Goal: Task Accomplishment & Management: Manage account settings

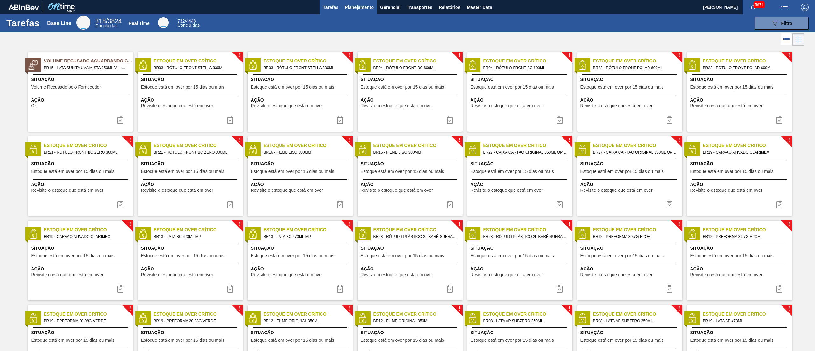
click at [369, 6] on span "Planejamento" at bounding box center [359, 8] width 29 height 8
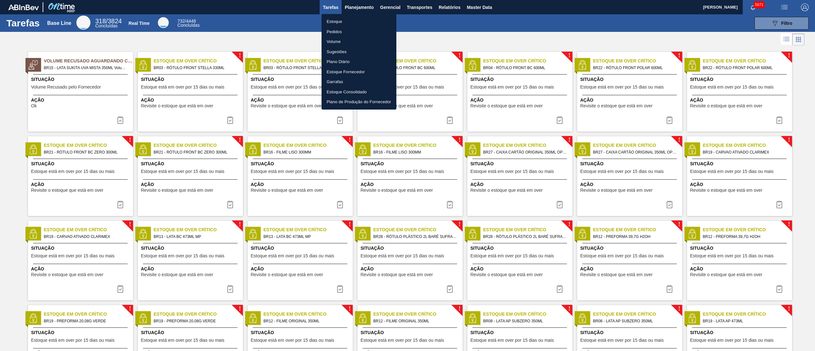
click at [348, 21] on li "Estoque" at bounding box center [359, 22] width 75 height 10
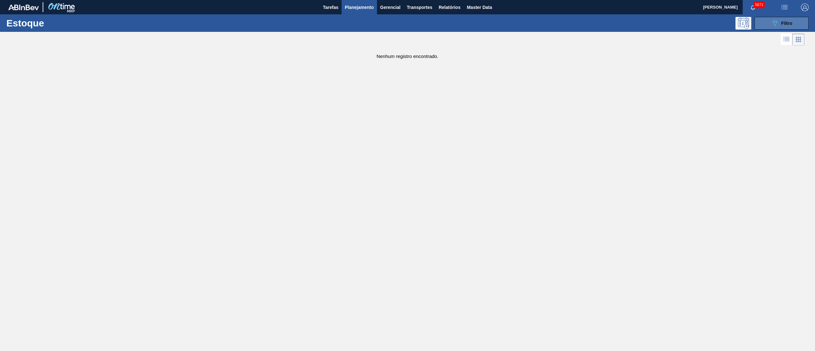
click at [788, 21] on span "Filtro" at bounding box center [787, 23] width 11 height 5
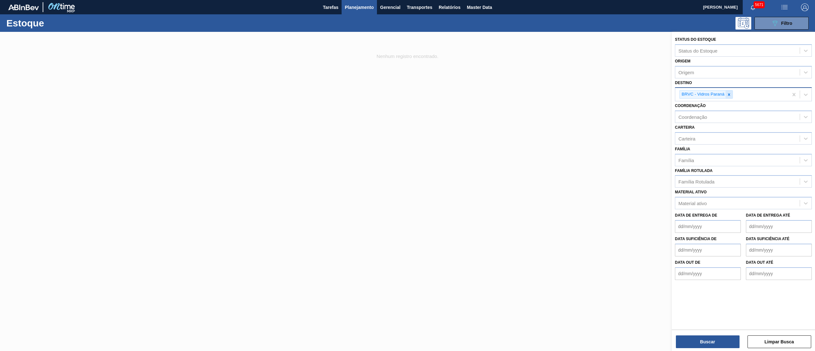
click at [731, 94] on div at bounding box center [729, 94] width 7 height 8
type input "br"
click at [486, 5] on span "Master Data" at bounding box center [479, 8] width 25 height 8
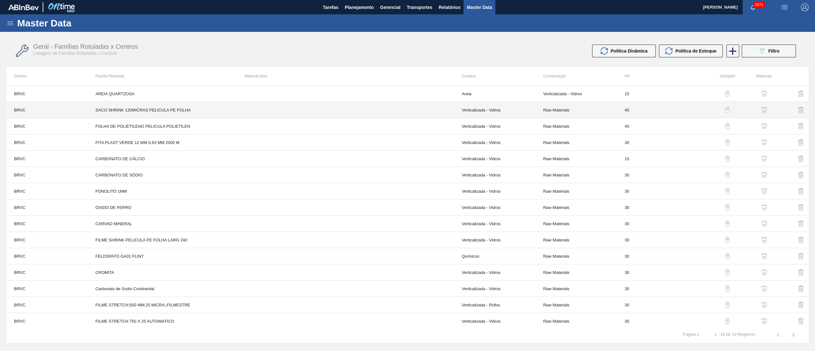
click at [576, 109] on td "Raw Materials" at bounding box center [577, 110] width 82 height 16
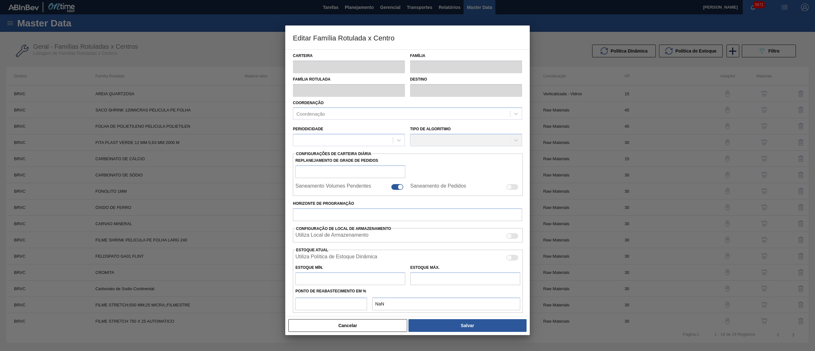
type input "Verticalizada - Vidros"
type input "Embalagem - Vidros"
type input "SACO SHRINK 120MICRAS PELICULA PE FOLHA"
type input "BRVC - Vidros Paraná"
type input "45"
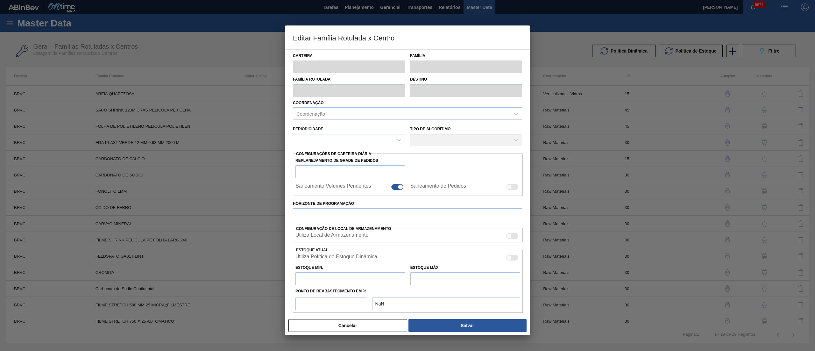
type input "0"
type input "100"
type input "0,000"
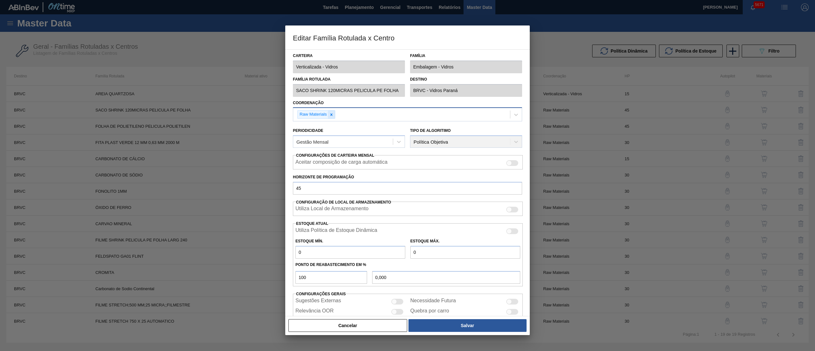
click at [331, 114] on icon at bounding box center [331, 114] width 2 height 2
type input "verticaliza"
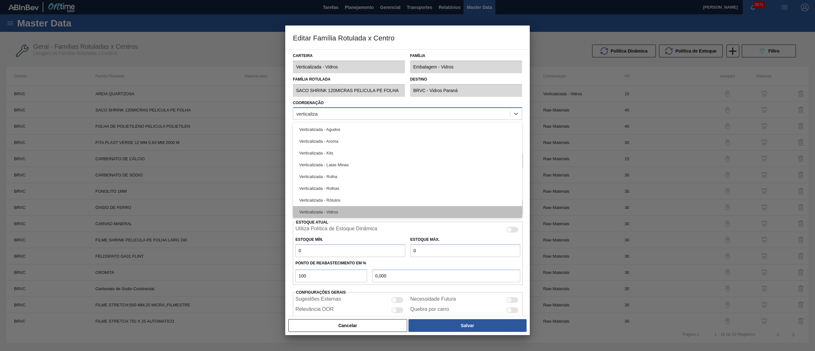
scroll to position [1, 0]
click at [331, 210] on div "Verticalizada - Vidros" at bounding box center [407, 211] width 229 height 12
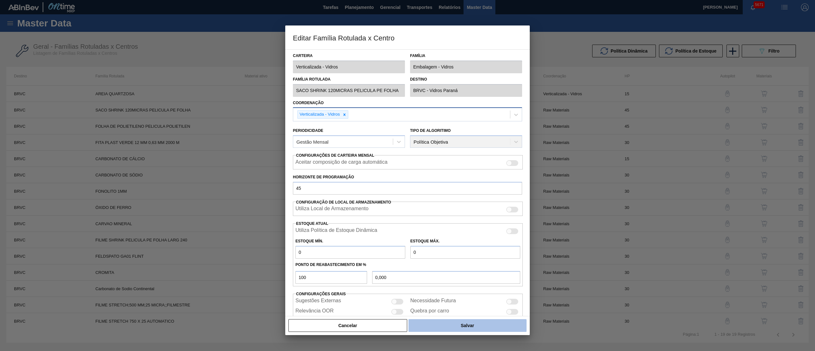
click at [446, 331] on button "Salvar" at bounding box center [468, 325] width 118 height 13
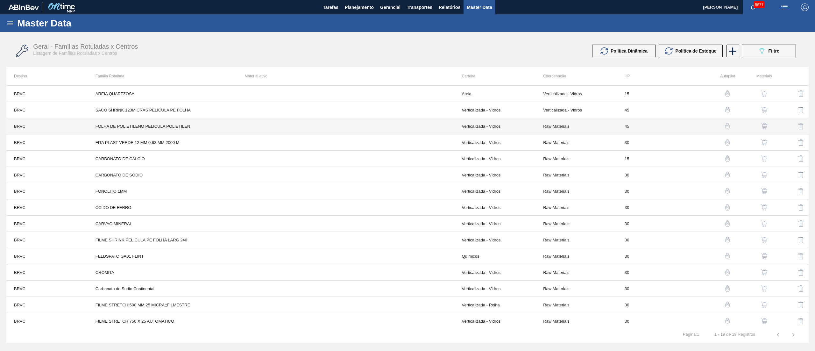
click at [570, 122] on td "Raw Materials" at bounding box center [577, 126] width 82 height 16
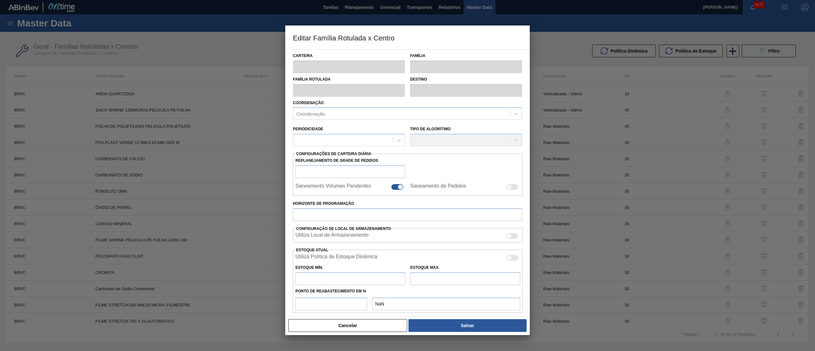
type input "Verticalizada - Vidros"
type input "Embalagem - Vidros"
type input "FOLHA DE POLIETILENO PELICULA POLIETILEN"
type input "BRVC - Vidros Paraná"
type input "45"
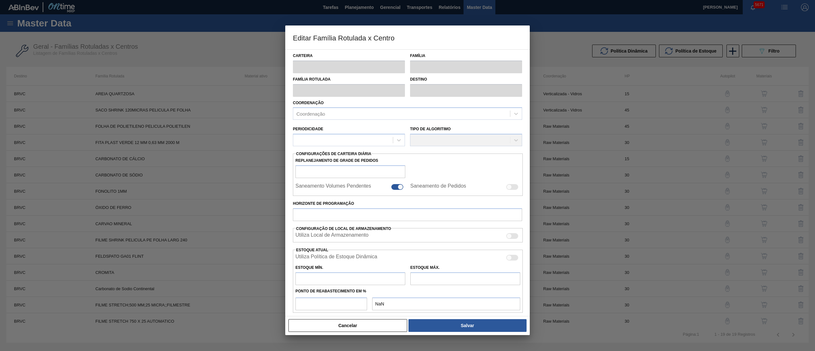
type input "0"
type input "100"
type input "0,000"
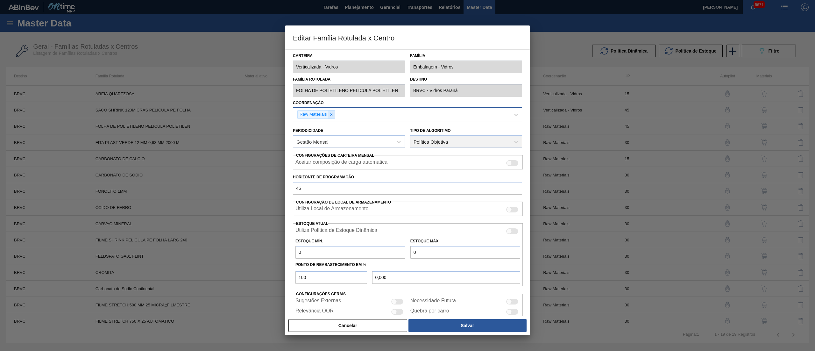
click at [329, 114] on icon at bounding box center [331, 114] width 4 height 4
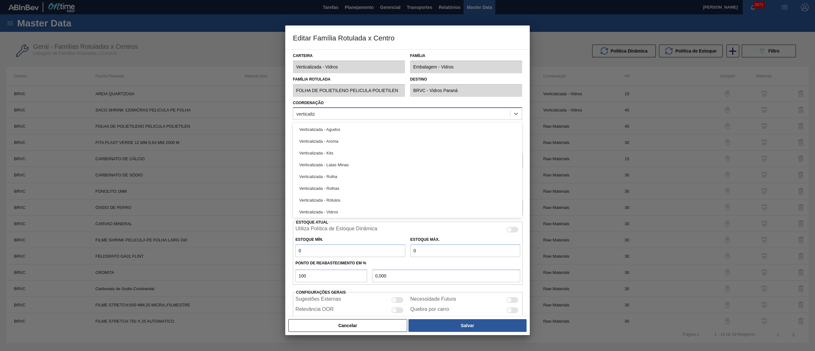
type input "verticaliza"
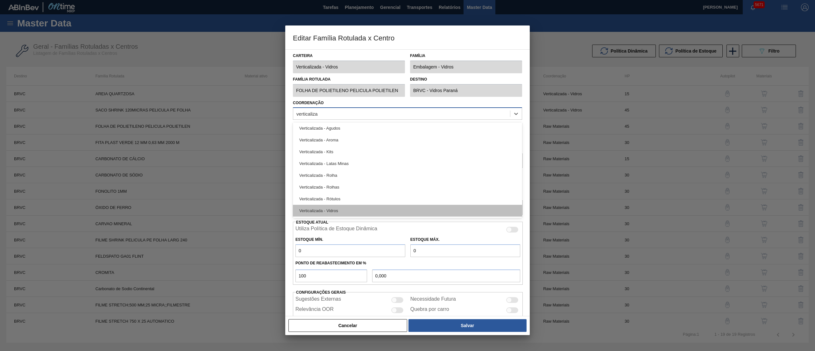
click at [345, 210] on div "Verticalizada - Vidros" at bounding box center [407, 211] width 229 height 12
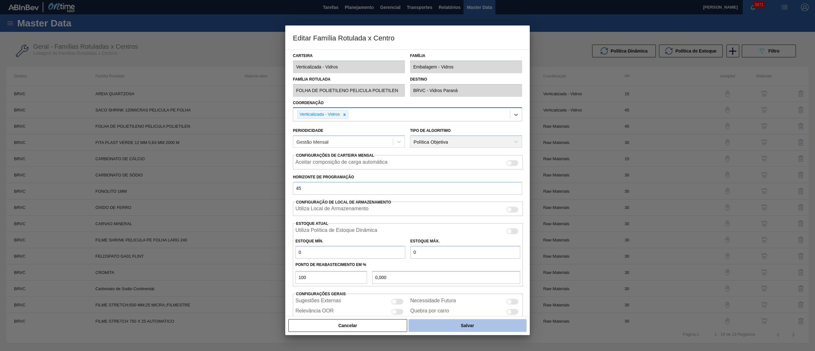
click at [465, 327] on button "Salvar" at bounding box center [468, 325] width 118 height 13
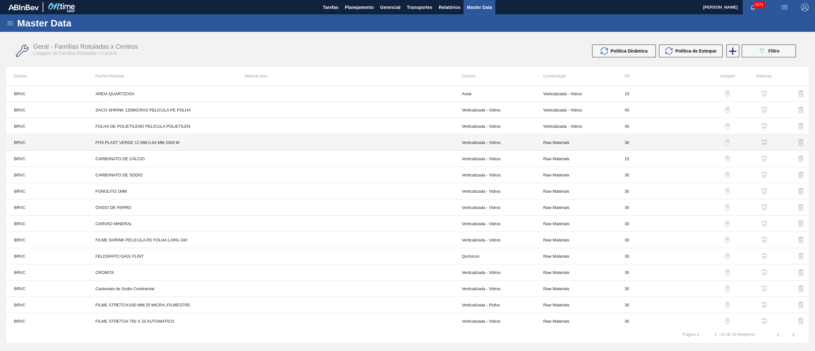
click at [558, 143] on td "Raw Materials" at bounding box center [577, 142] width 82 height 16
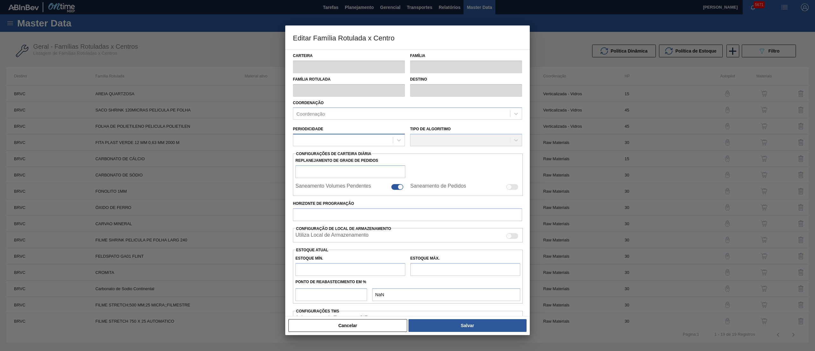
type input "Verticalizada - Vidros"
type input "Embalagem - Vidros"
type input "FITA PLAST VERDE 12 MM 0,63 MM 2000 M"
type input "BRVC - Vidros Paraná"
type input "30"
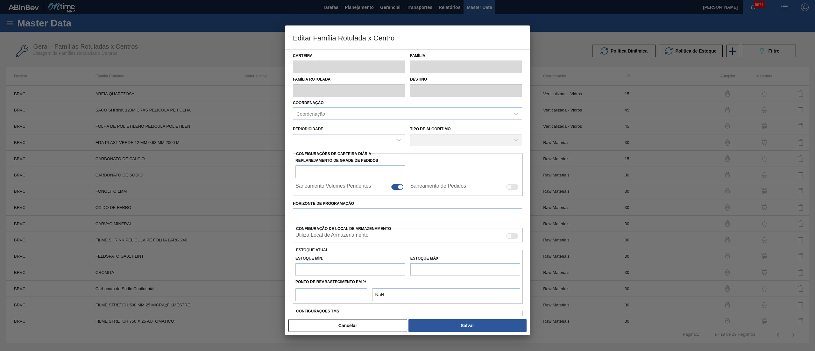
type input "0"
type input "100"
type input "0,000"
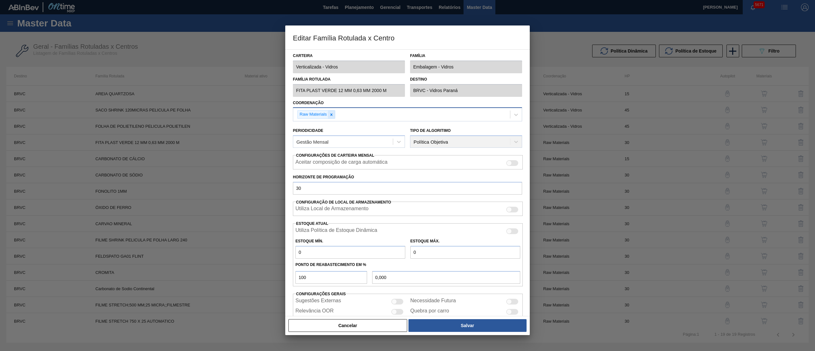
click at [330, 115] on icon at bounding box center [331, 114] width 4 height 4
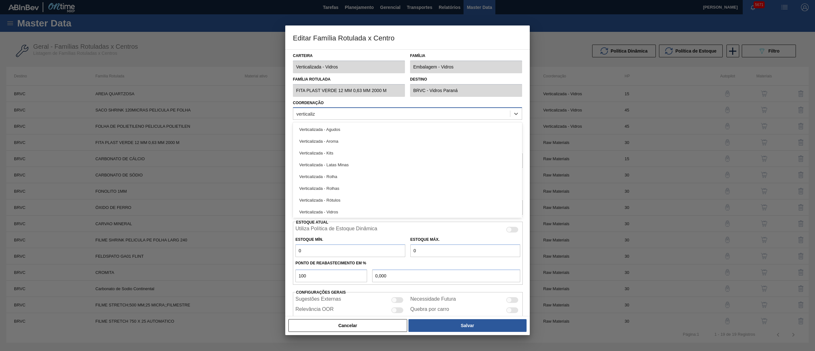
type input "verticaliza"
click at [325, 210] on div "Verticalizada - Vidros" at bounding box center [407, 212] width 229 height 12
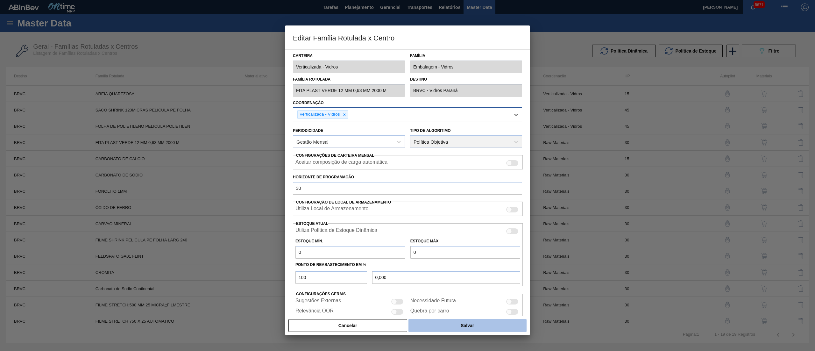
click at [455, 329] on button "Salvar" at bounding box center [468, 325] width 118 height 13
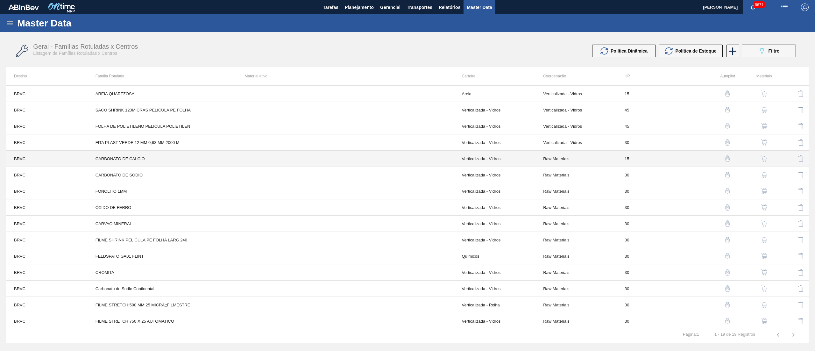
click at [564, 161] on td "Raw Materials" at bounding box center [577, 159] width 82 height 16
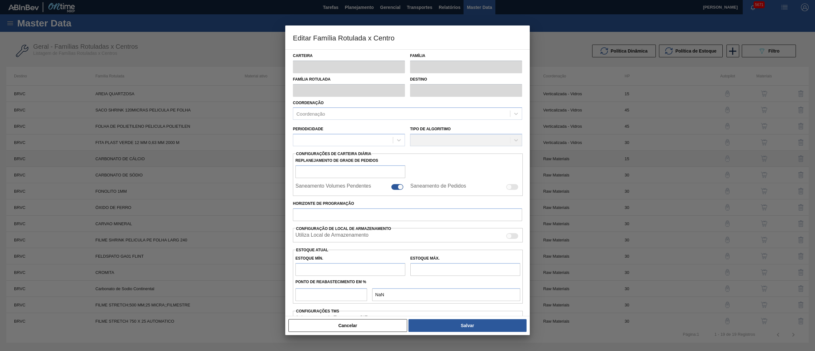
type input "Verticalizada - Vidros"
type input "Carbonato de Cálcio"
type input "CARBONATO DE CÁLCIO"
type input "BRVC - Vidros Paraná"
type input "0"
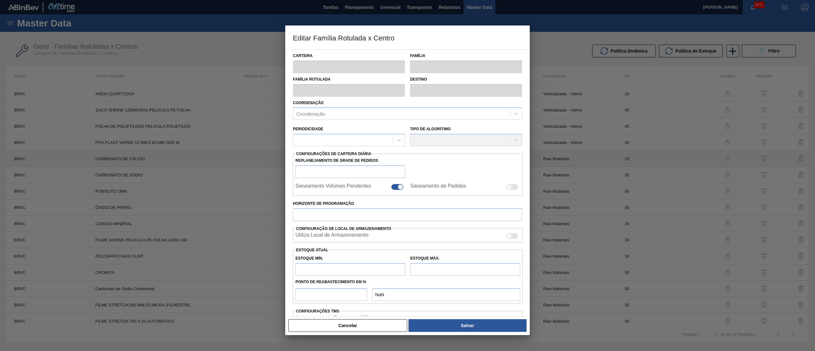
checkbox input "false"
type input "15"
type input "0"
type input "100"
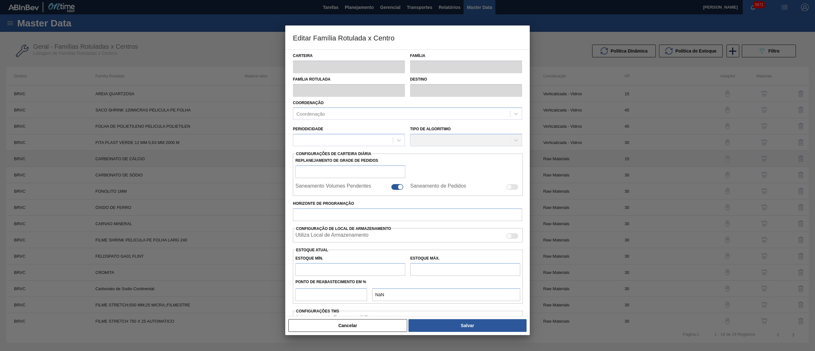
type input "0,000"
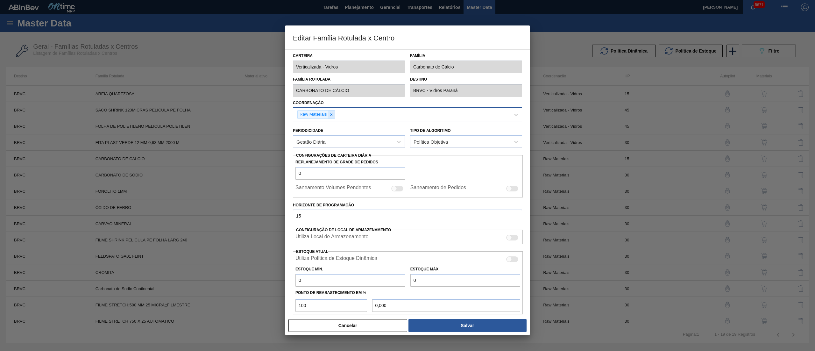
click at [333, 113] on icon at bounding box center [331, 114] width 4 height 4
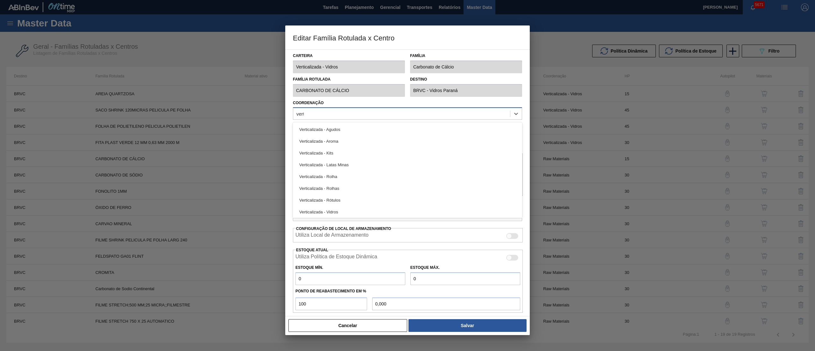
type input "verti"
click at [345, 208] on div "Verticalizada - Vidros" at bounding box center [407, 212] width 229 height 12
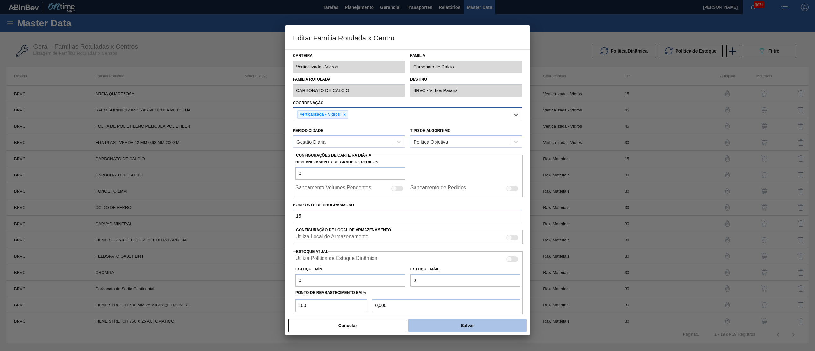
click at [445, 326] on button "Salvar" at bounding box center [468, 325] width 118 height 13
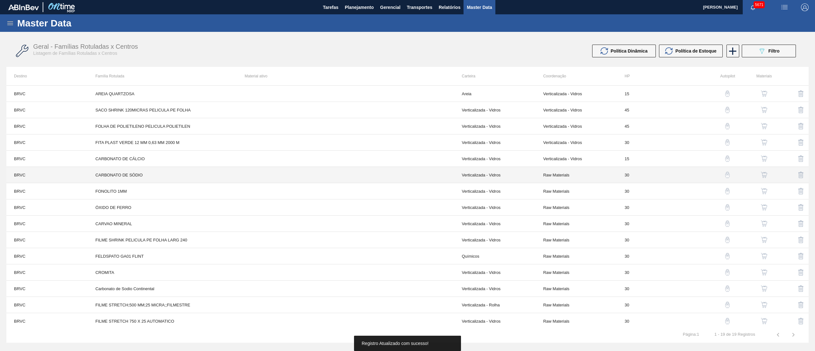
click at [557, 167] on td "Raw Materials" at bounding box center [577, 175] width 82 height 16
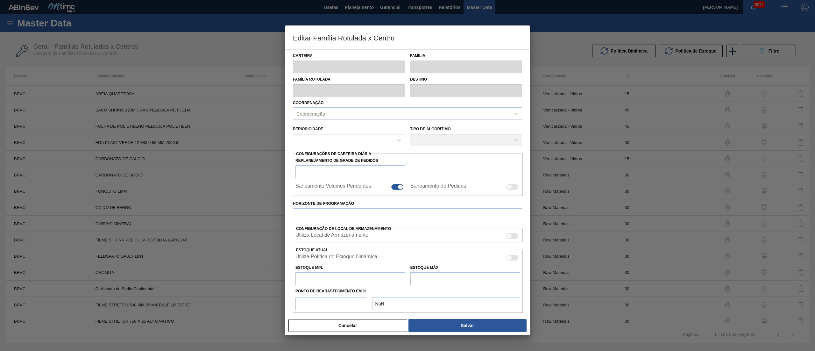
type input "Verticalizada - Vidros"
type input "Carbonato de Sódio"
type input "CARBONATO DE SÓDIO"
type input "BRVC - Vidros Paraná"
type input "0"
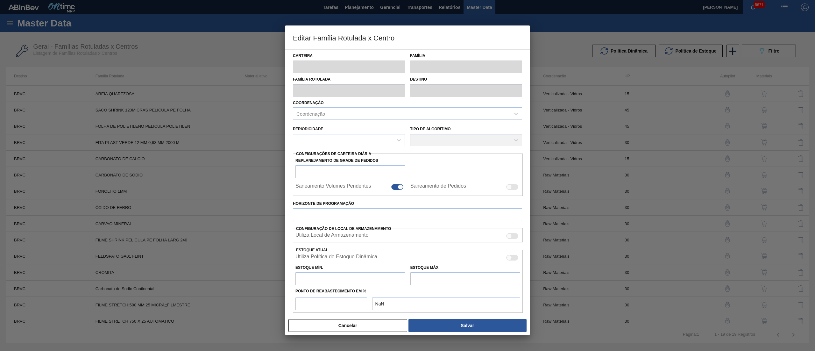
checkbox input "false"
type input "30"
type input "0"
type input "100"
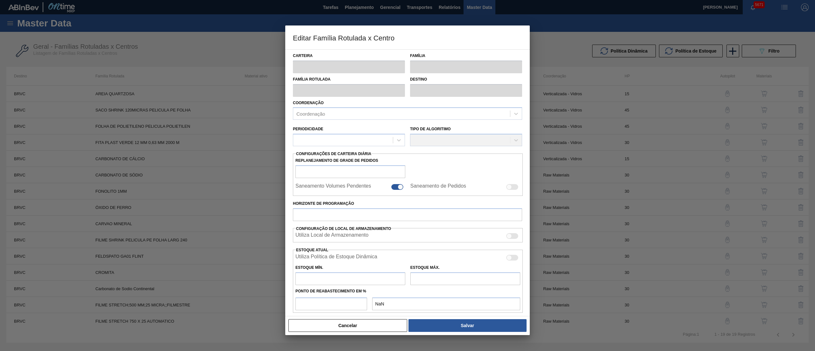
type input "0,000"
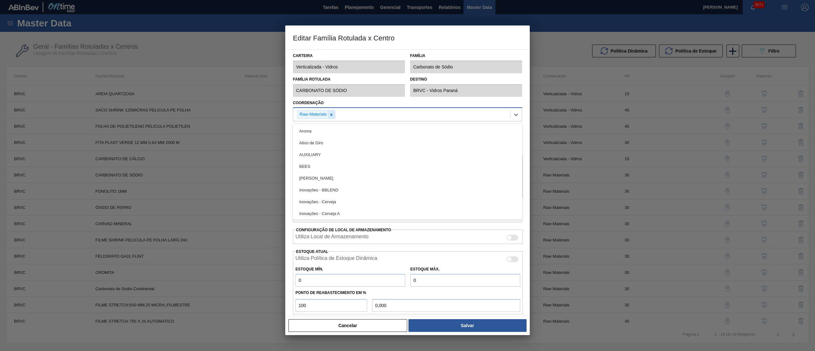
click at [335, 114] on div "Raw Materials" at bounding box center [317, 114] width 38 height 9
click at [334, 114] on icon at bounding box center [331, 114] width 4 height 4
type input "verti"
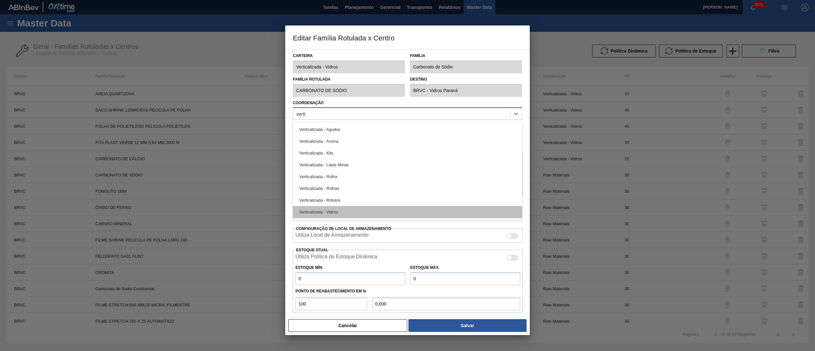
click at [336, 212] on div "Verticalizada - Vidros" at bounding box center [407, 212] width 229 height 12
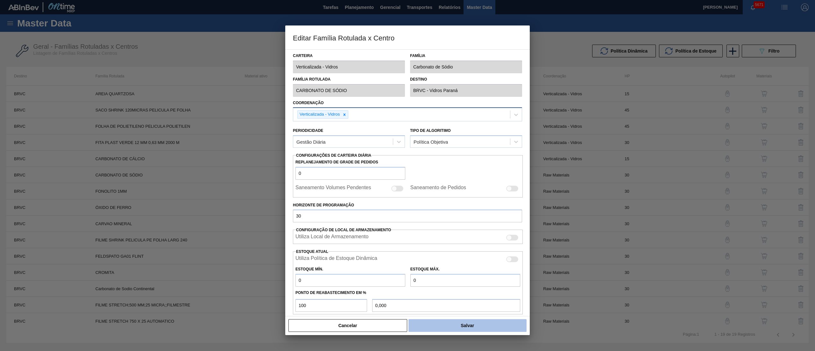
click at [437, 331] on button "Salvar" at bounding box center [468, 325] width 118 height 13
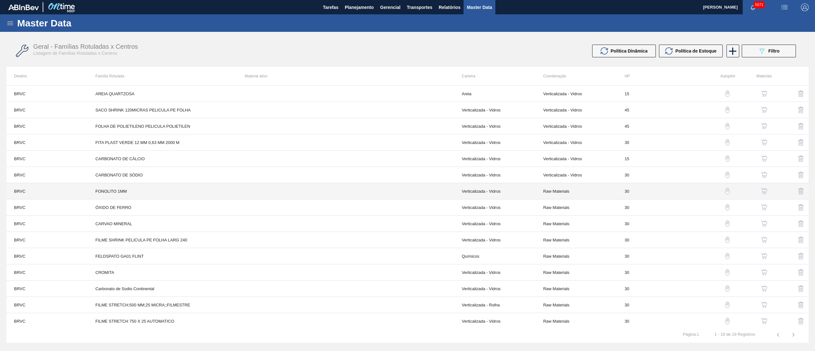
click at [557, 192] on td "Raw Materials" at bounding box center [577, 191] width 82 height 16
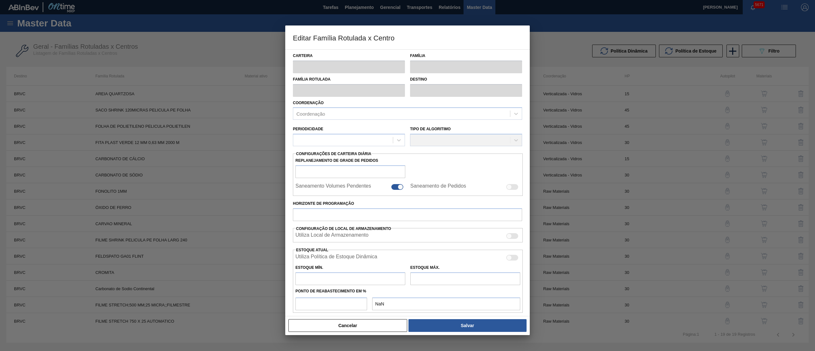
type input "Verticalizada - Vidros"
type input "Fonolito 1MM"
type input "FONOLITO 1MM"
type input "BRVC - Vidros Paraná"
type input "0"
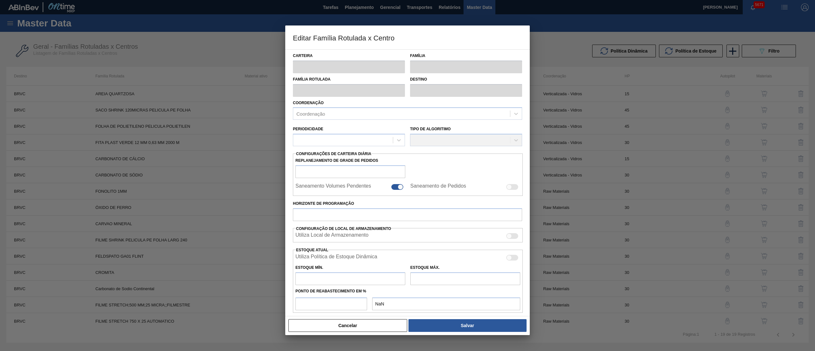
checkbox input "false"
type input "30"
type input "0"
type input "100"
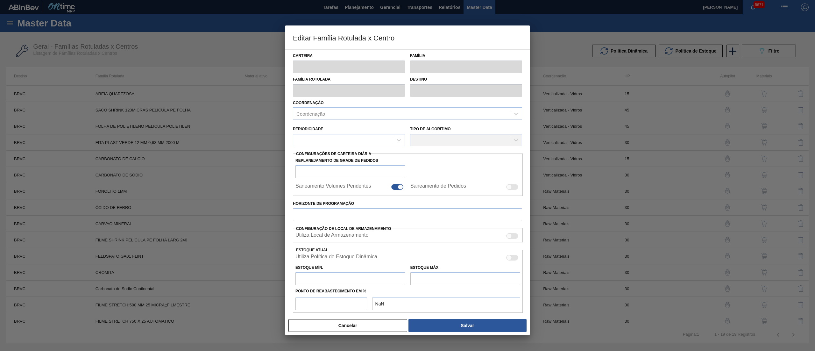
type input "0,000"
click at [330, 116] on icon at bounding box center [331, 114] width 4 height 4
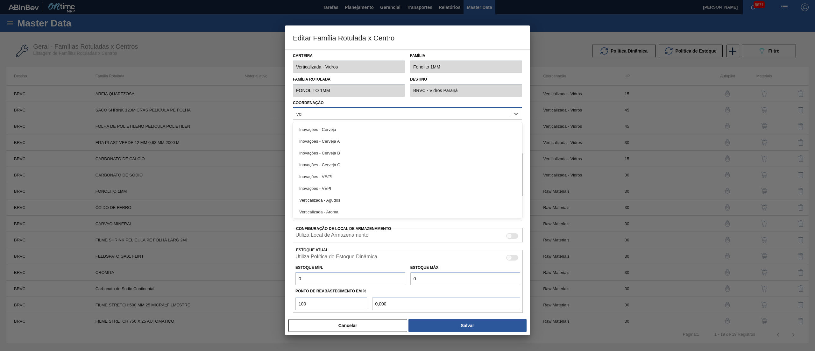
type input "vert"
click at [343, 213] on div "Verticalizada - Vidros" at bounding box center [407, 212] width 229 height 12
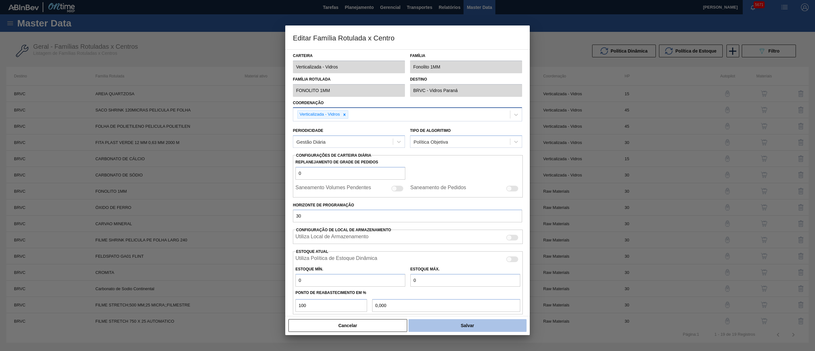
click at [460, 326] on button "Salvar" at bounding box center [468, 325] width 118 height 13
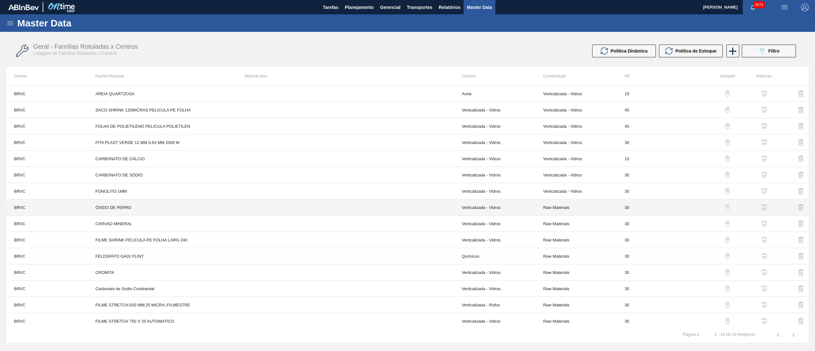
click at [571, 212] on td "Raw Materials" at bounding box center [577, 207] width 82 height 16
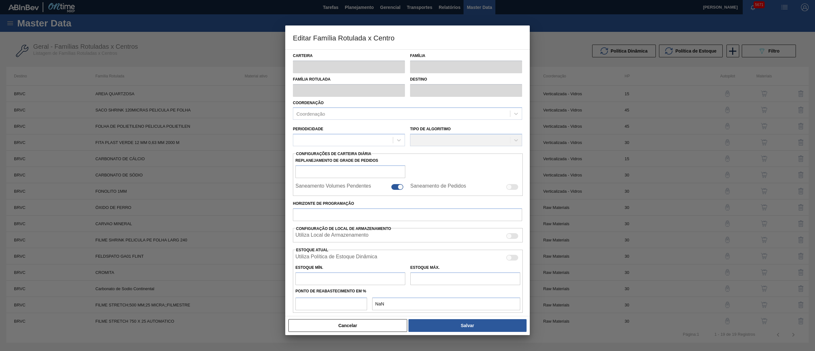
type input "Verticalizada - Vidros"
type input "Matéria-Prima-Vidros"
type input "ÓXIDO DE FERRO"
type input "BRVC - Vidros Paraná"
type input "0"
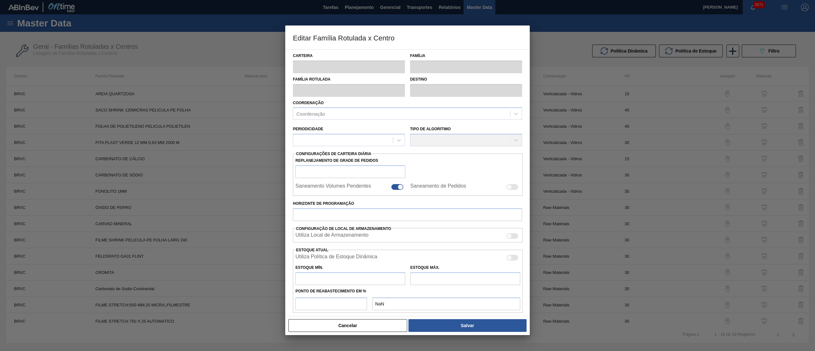
checkbox input "false"
type input "30"
type input "0"
type input "100"
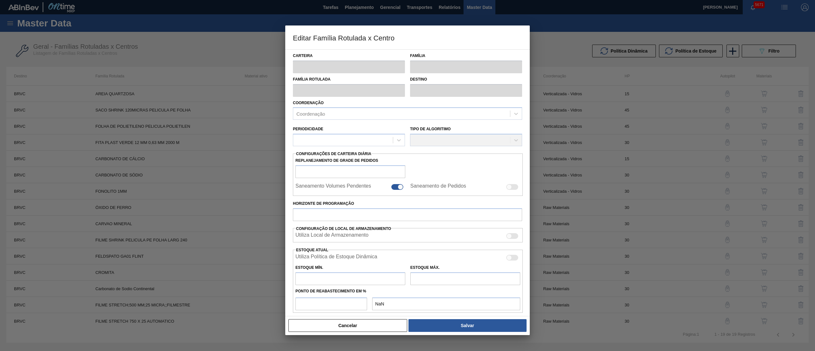
type input "0,000"
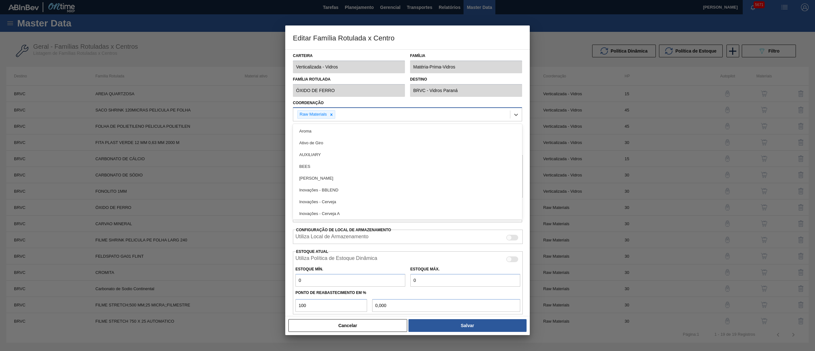
click at [336, 117] on div "Raw Materials" at bounding box center [401, 114] width 217 height 13
click at [333, 117] on icon at bounding box center [331, 114] width 4 height 4
type input "vertica"
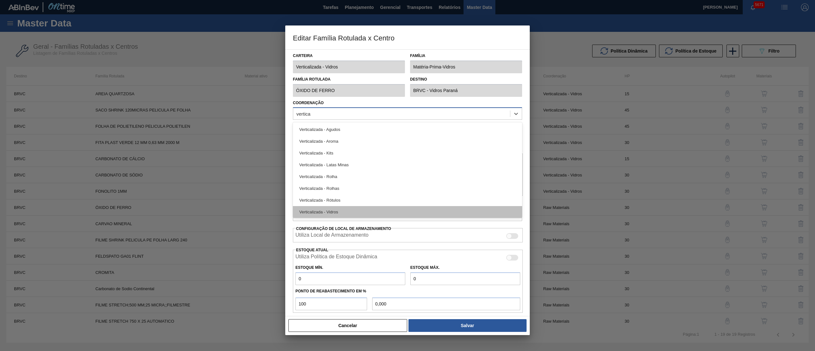
click at [344, 209] on div "Verticalizada - Vidros" at bounding box center [407, 212] width 229 height 12
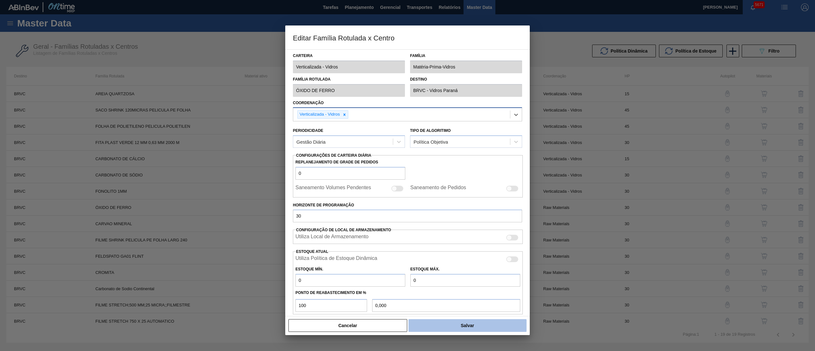
click at [460, 323] on button "Salvar" at bounding box center [468, 325] width 118 height 13
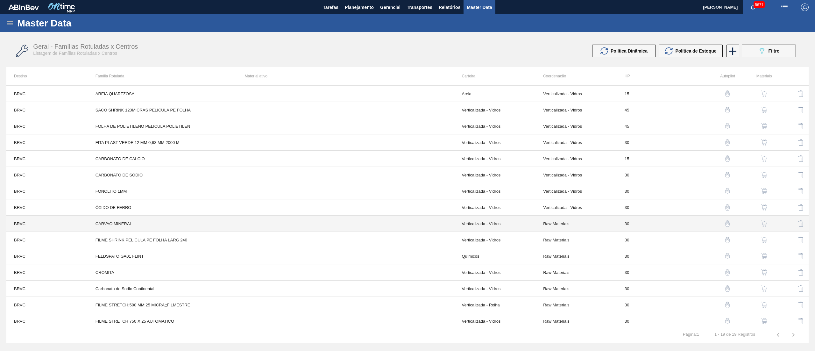
click at [553, 224] on td "Raw Materials" at bounding box center [577, 224] width 82 height 16
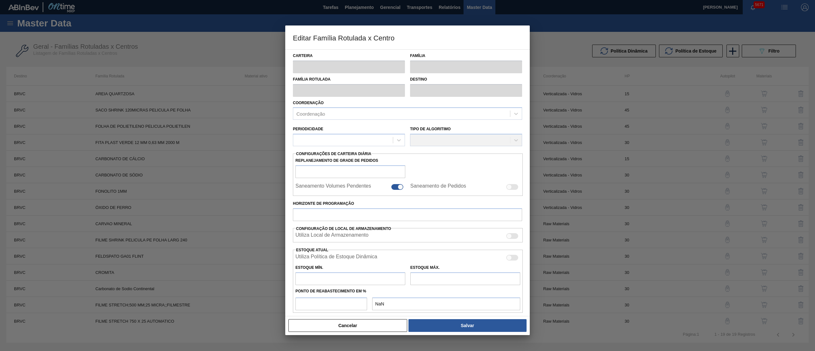
type input "Verticalizada - Vidros"
type input "Matéria-Prima-Vidros"
type input "CARVAO MINERAL"
type input "BRVC - Vidros Paraná"
type input "0"
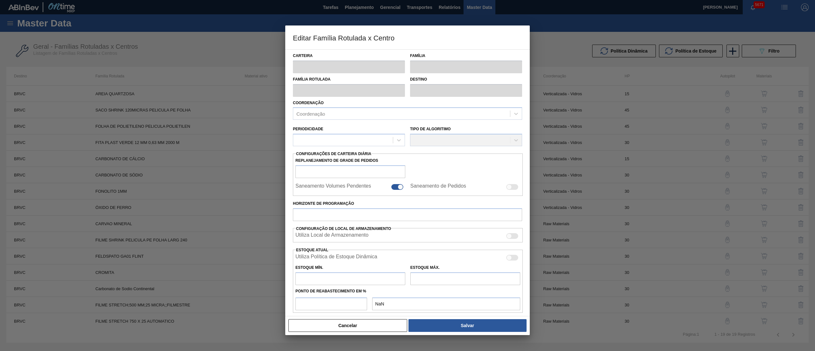
checkbox input "false"
type input "30"
type input "0"
type input "100"
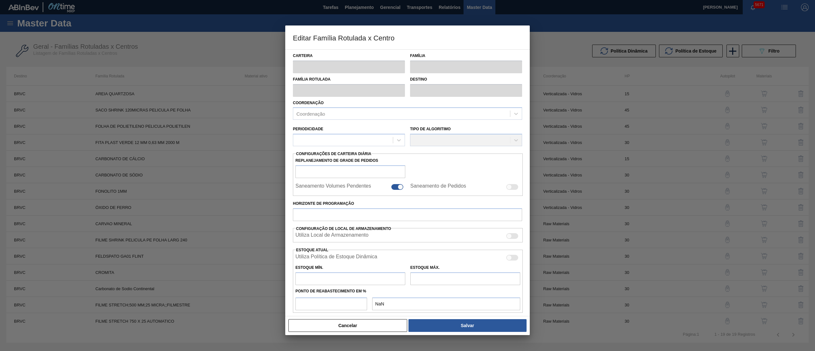
type input "0,000"
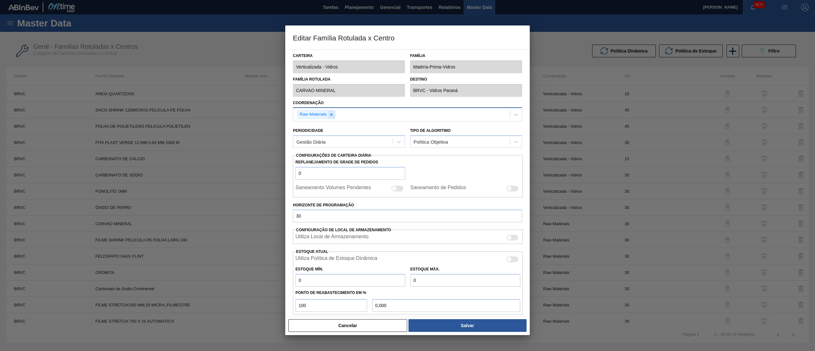
click at [329, 114] on icon at bounding box center [331, 114] width 4 height 4
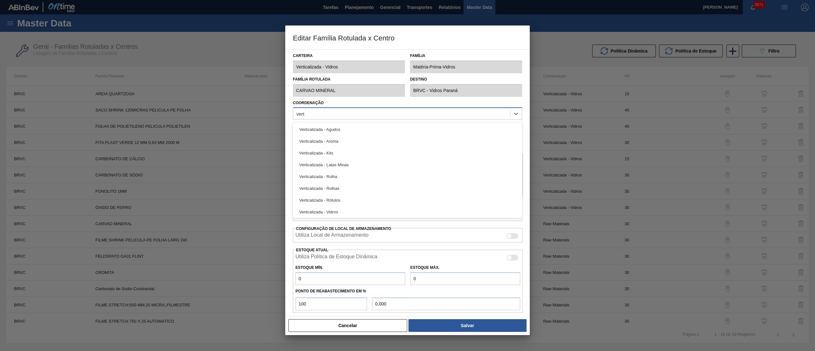
type input "verti"
click at [316, 209] on div "Verticalizada - Vidros" at bounding box center [407, 212] width 229 height 12
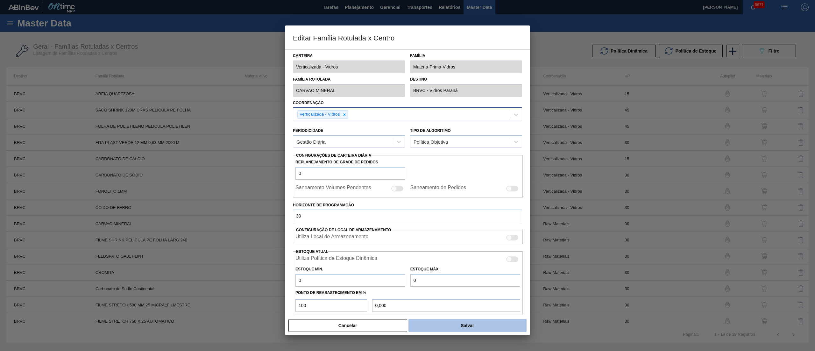
click at [428, 323] on button "Salvar" at bounding box center [468, 325] width 118 height 13
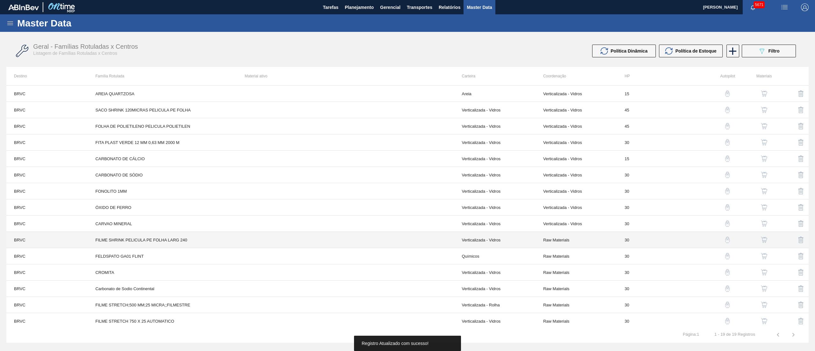
click at [557, 240] on td "Raw Materials" at bounding box center [577, 240] width 82 height 16
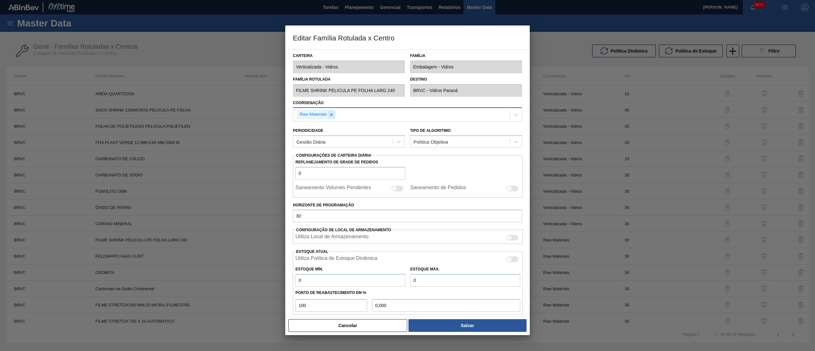
click at [332, 117] on div at bounding box center [331, 115] width 7 height 8
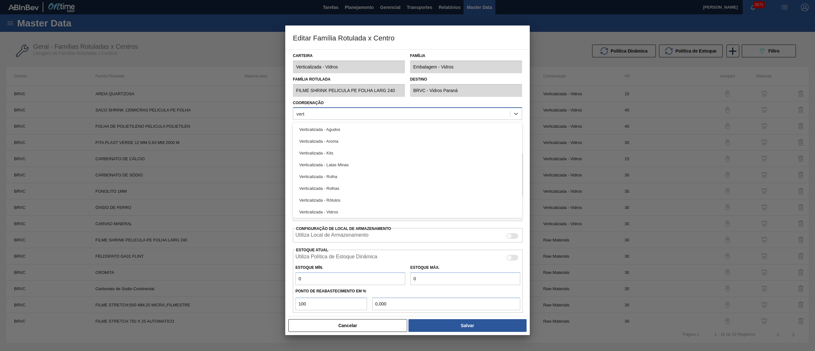
type input "verti"
click at [322, 210] on div "Verticalizada - Vidros" at bounding box center [407, 212] width 229 height 12
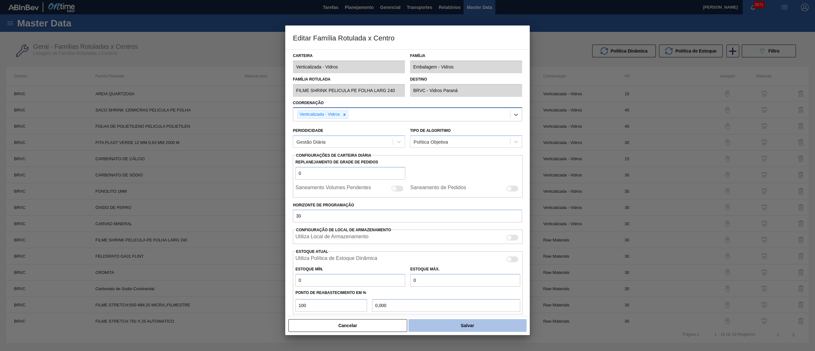
click at [444, 329] on button "Salvar" at bounding box center [468, 325] width 118 height 13
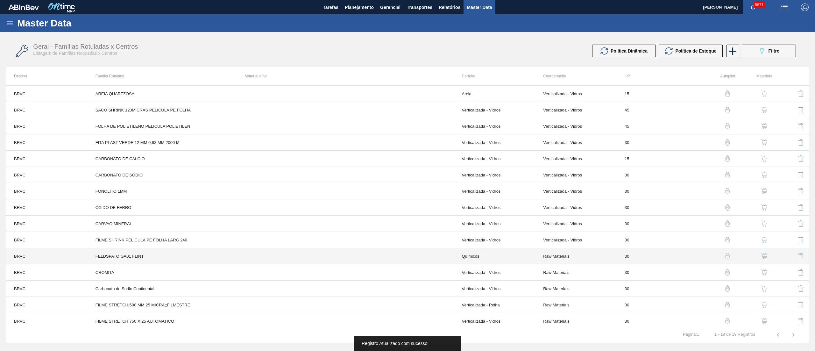
click at [562, 255] on td "Raw Materials" at bounding box center [577, 256] width 82 height 16
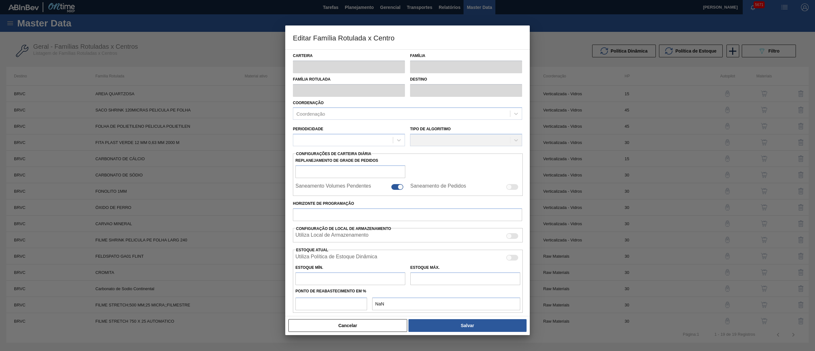
type input "Químicos"
type input "Feldspato"
type input "FELDSPATO GA01 FLINT"
type input "BRVC - Vidros Paraná"
type input "0"
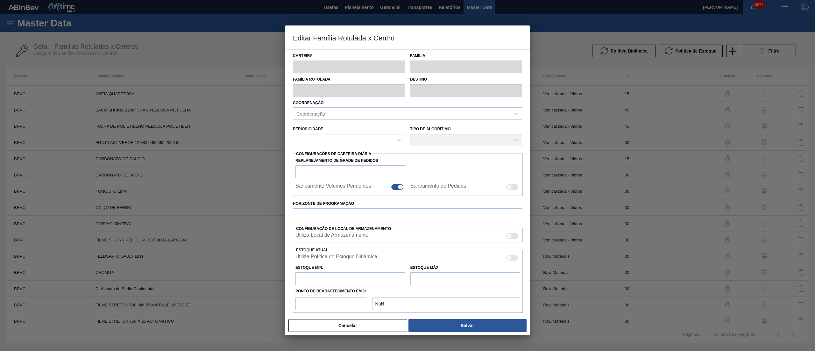
checkbox input "false"
type input "30"
type input "0"
type input "100"
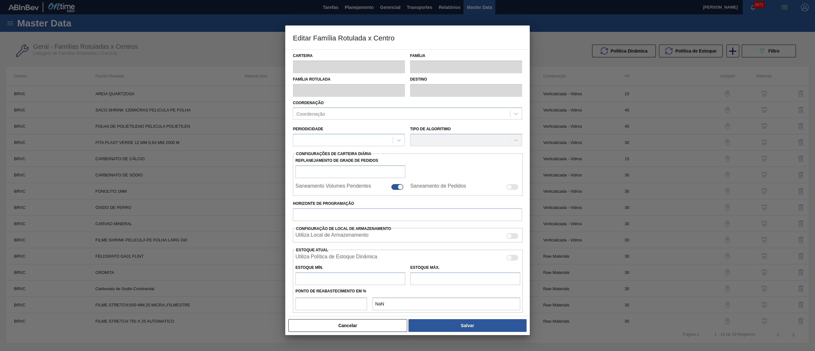
type input "0,000"
click at [333, 117] on div at bounding box center [331, 115] width 7 height 8
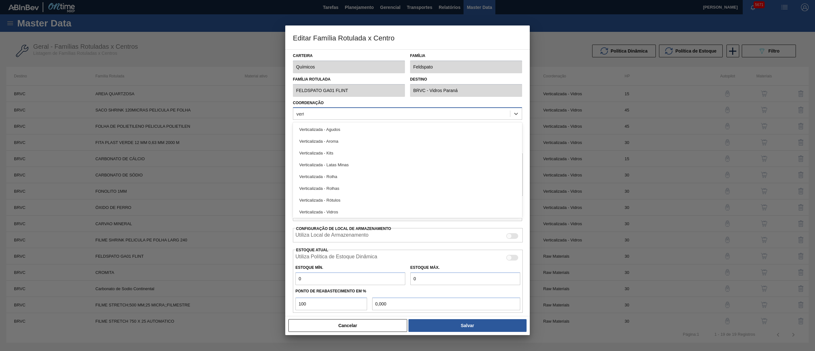
type input "verti"
click at [329, 213] on div "Verticalizada - Vidros" at bounding box center [407, 212] width 229 height 12
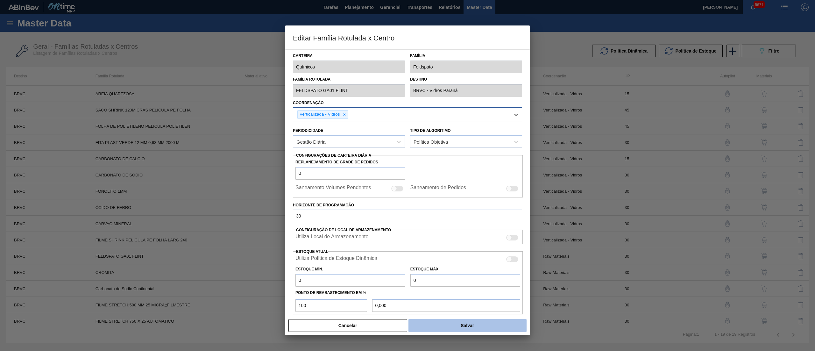
click at [436, 324] on button "Salvar" at bounding box center [468, 325] width 118 height 13
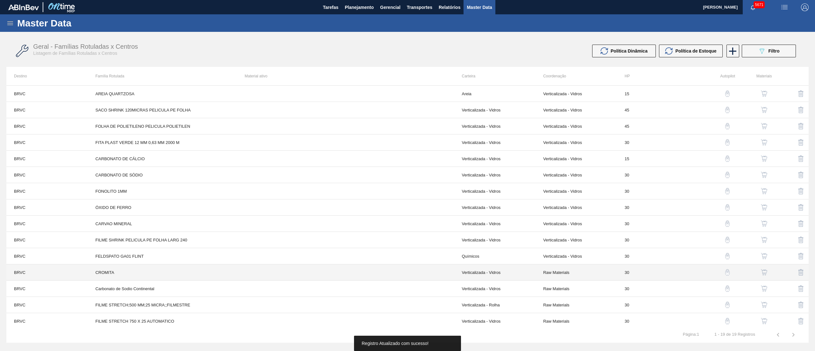
click at [559, 274] on td "Raw Materials" at bounding box center [577, 272] width 82 height 16
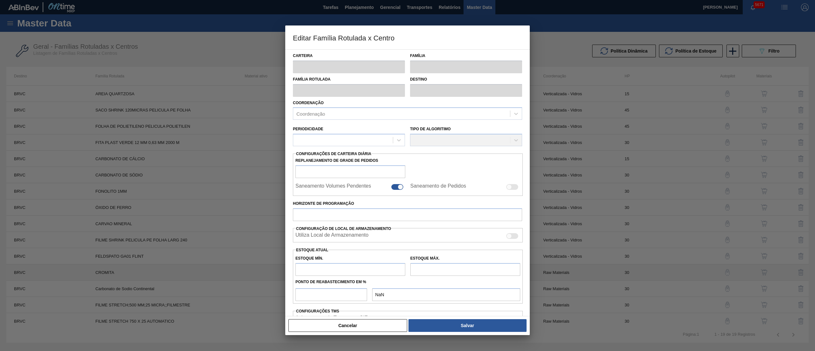
type input "Verticalizada - Vidros"
type input "Matéria-Prima-Vidros"
type input "CROMITA"
type input "BRVC - Vidros Paraná"
type input "0"
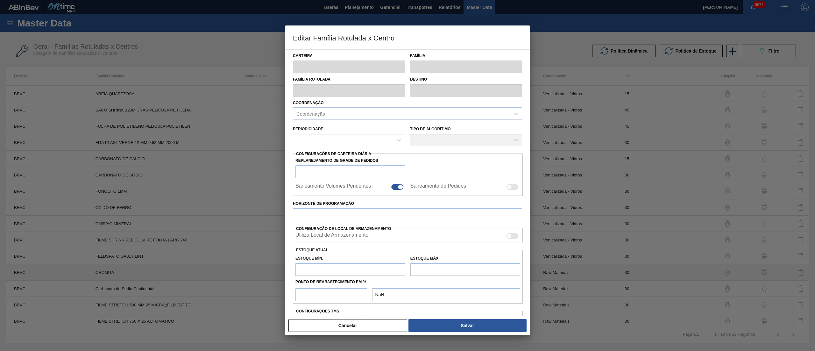
checkbox input "false"
type input "30"
type input "0"
type input "100"
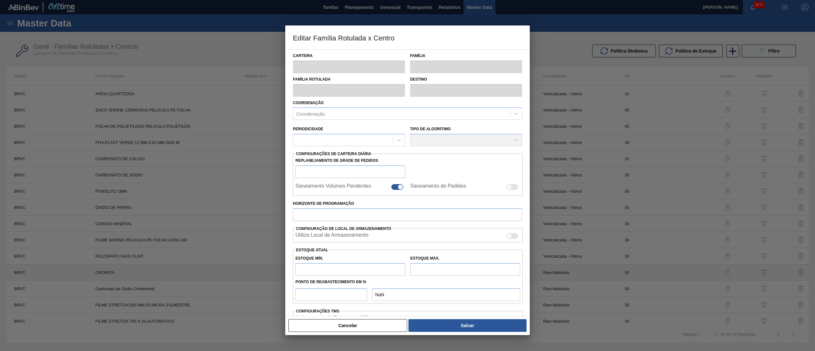
type input "0,000"
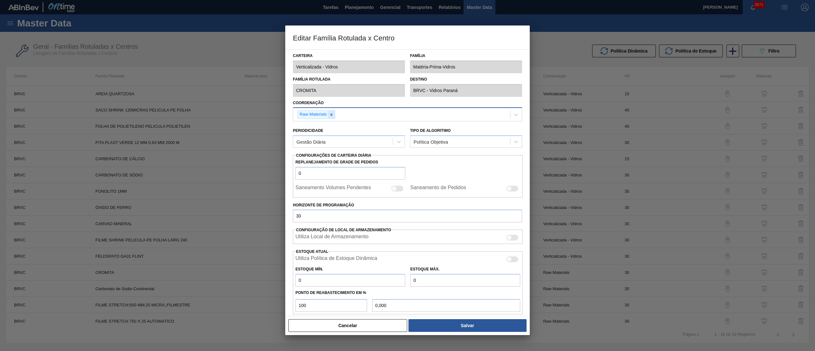
click at [331, 113] on icon at bounding box center [331, 114] width 4 height 4
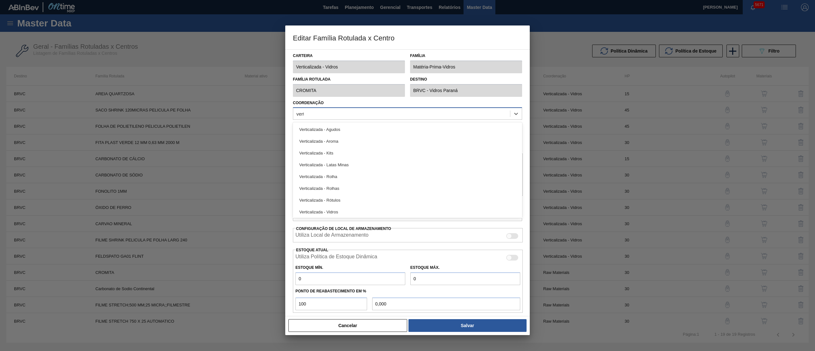
type input "verti"
click at [339, 212] on div "Verticalizada - Vidros" at bounding box center [407, 212] width 229 height 12
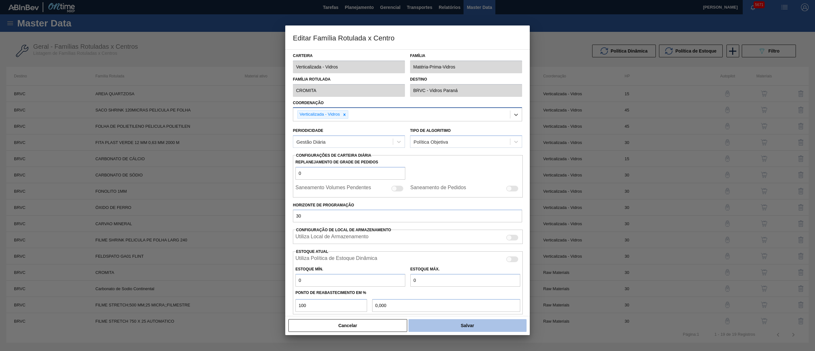
click at [437, 326] on button "Salvar" at bounding box center [468, 325] width 118 height 13
click at [454, 327] on button "Salvar" at bounding box center [468, 325] width 118 height 13
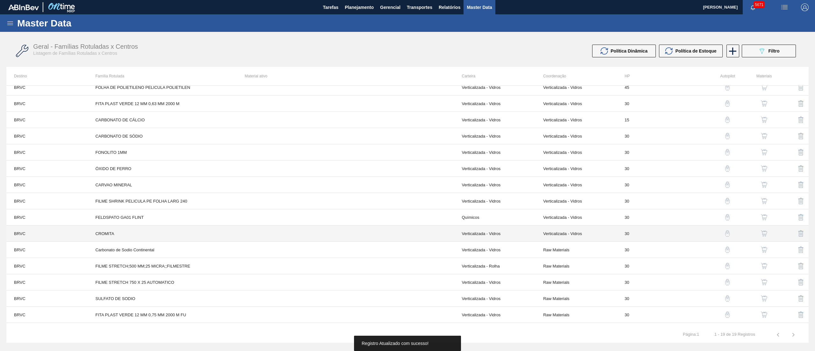
scroll to position [69, 0]
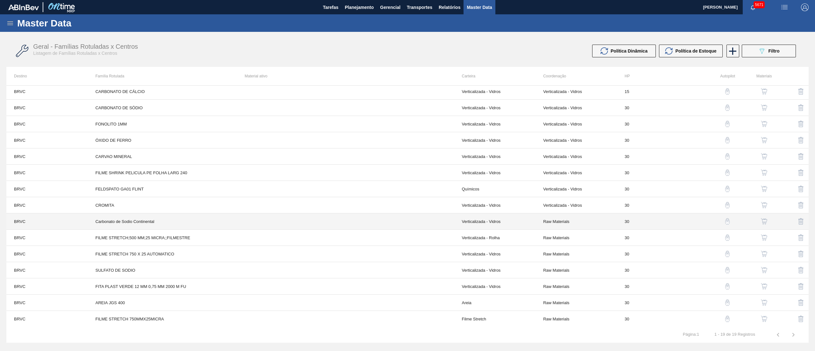
click at [561, 220] on td "Raw Materials" at bounding box center [577, 221] width 82 height 16
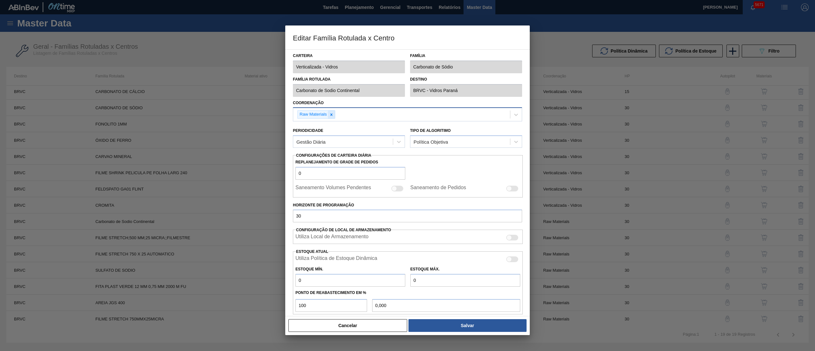
click at [331, 118] on div at bounding box center [331, 115] width 7 height 8
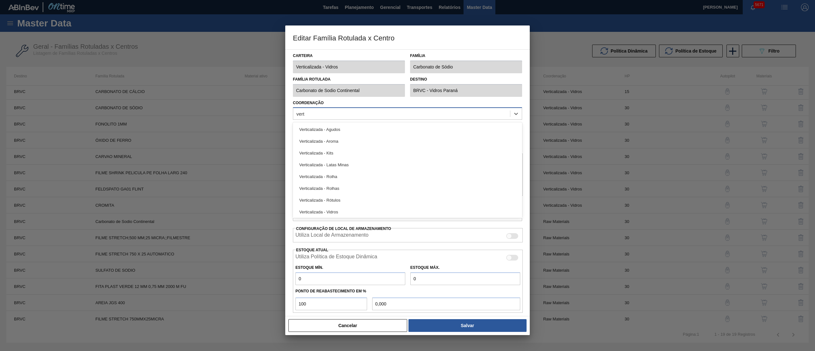
type input "verti"
click at [341, 211] on div "Verticalizada - Vidros" at bounding box center [407, 212] width 229 height 12
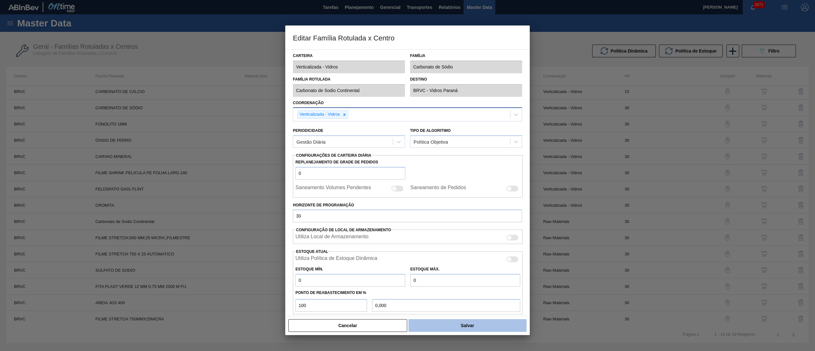
click at [438, 323] on button "Salvar" at bounding box center [468, 325] width 118 height 13
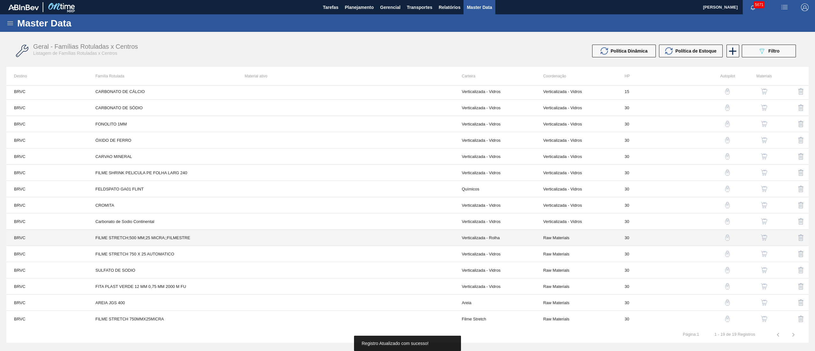
click at [561, 239] on td "Raw Materials" at bounding box center [577, 238] width 82 height 16
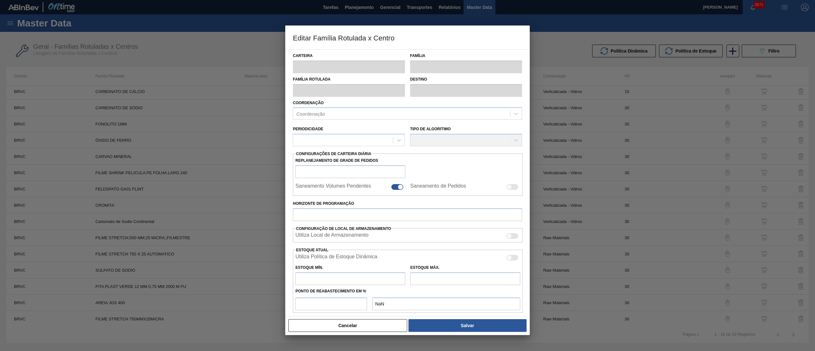
type input "Verticalizada - Rolha"
type input "Embalagem-Rolha"
type input "FILME STRETCH;500 MM;25 MICRA;;FILMESTRE"
type input "BRVC - Vidros Paraná"
type input "0"
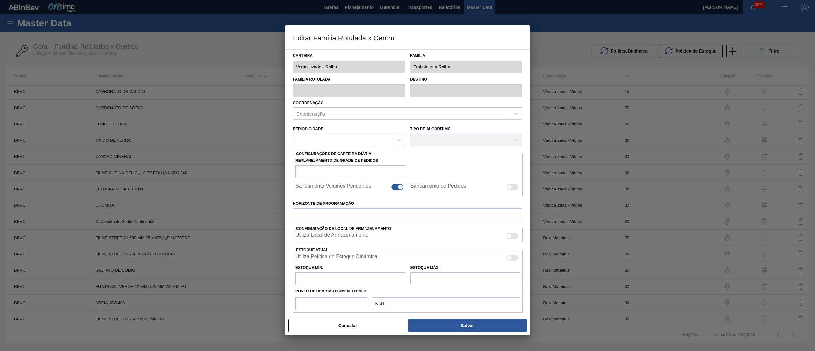
checkbox input "false"
type input "30"
type input "0"
type input "100"
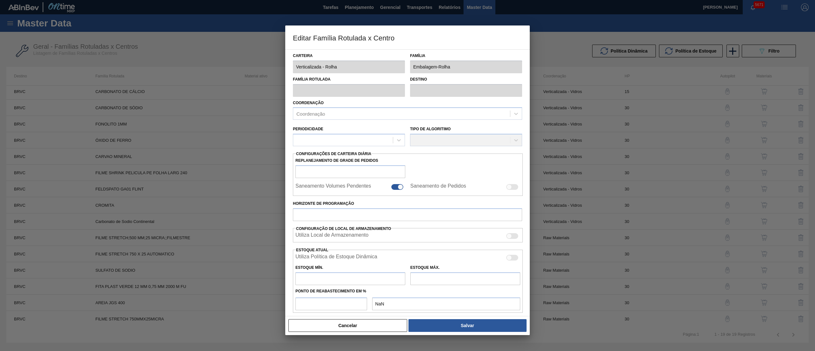
type input "0,000"
click at [331, 114] on icon at bounding box center [331, 114] width 2 height 2
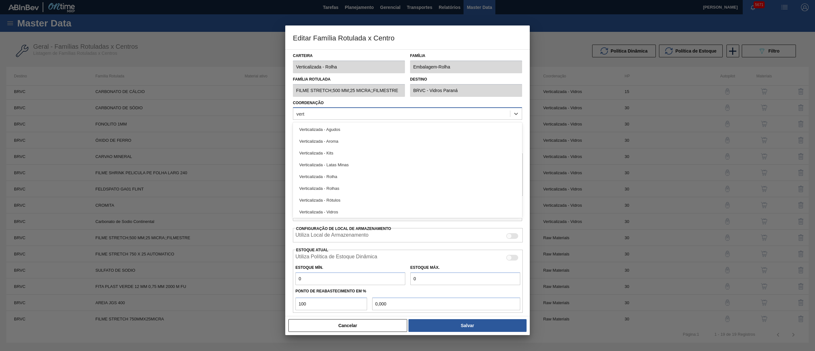
type input "verti"
click at [346, 210] on div "Verticalizada - Vidros" at bounding box center [407, 212] width 229 height 12
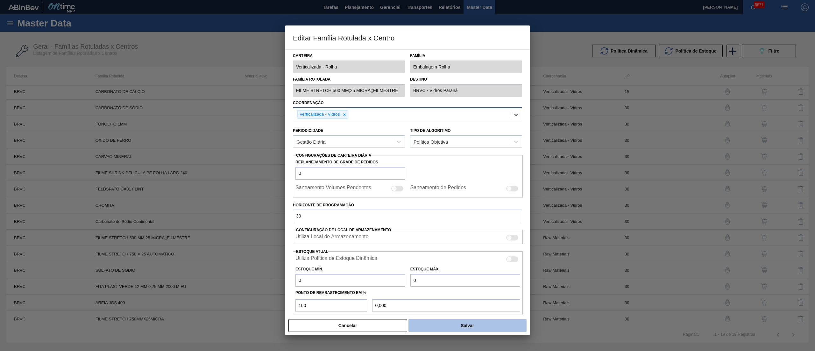
click at [480, 326] on button "Salvar" at bounding box center [468, 325] width 118 height 13
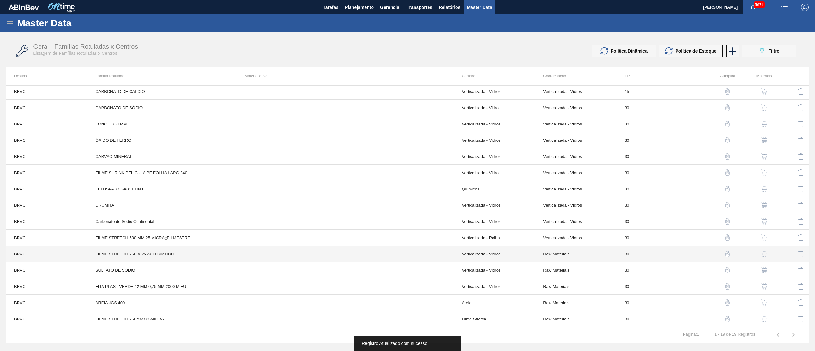
click at [540, 250] on td "Raw Materials" at bounding box center [577, 254] width 82 height 16
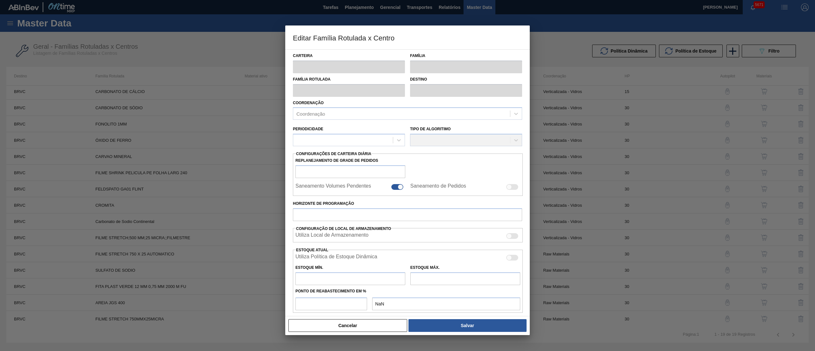
type input "Verticalizada - Vidros"
type input "Embalagem - Vidros"
type input "FILME STRETCH 750 X 25 AUTOMATICO"
type input "BRVC - Vidros Paraná"
type input "0"
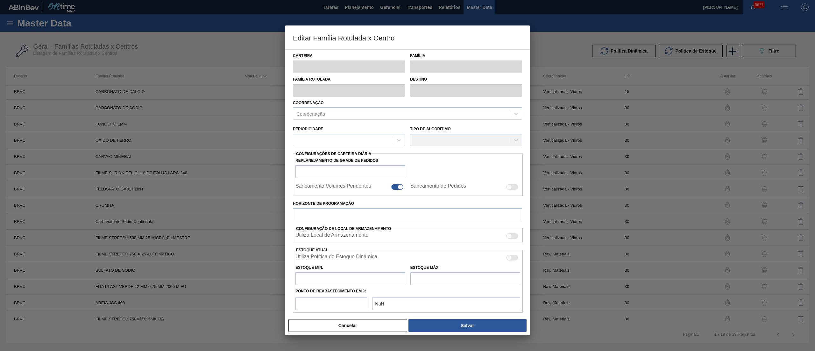
checkbox input "false"
type input "30"
type input "0"
type input "100"
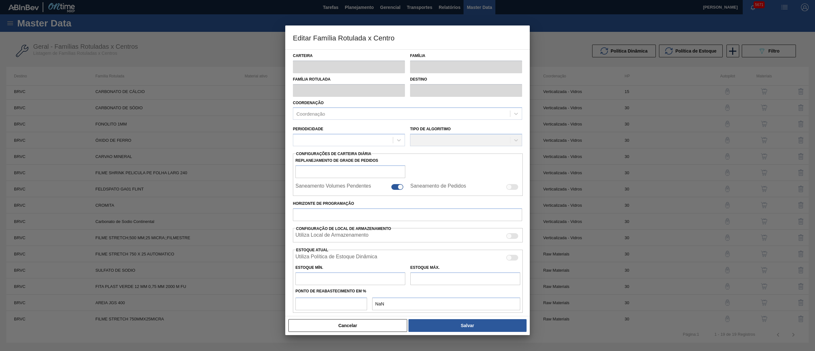
type input "0,000"
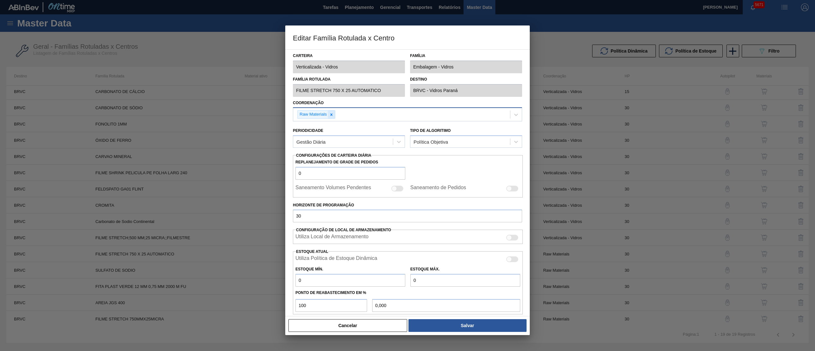
drag, startPoint x: 334, startPoint y: 118, endPoint x: 333, endPoint y: 114, distance: 4.6
click at [334, 118] on div "Raw Materials" at bounding box center [317, 114] width 38 height 9
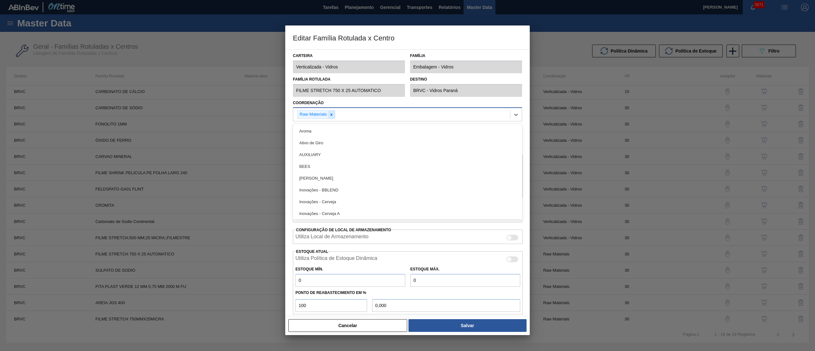
click at [333, 114] on icon at bounding box center [331, 114] width 4 height 4
type input "verti"
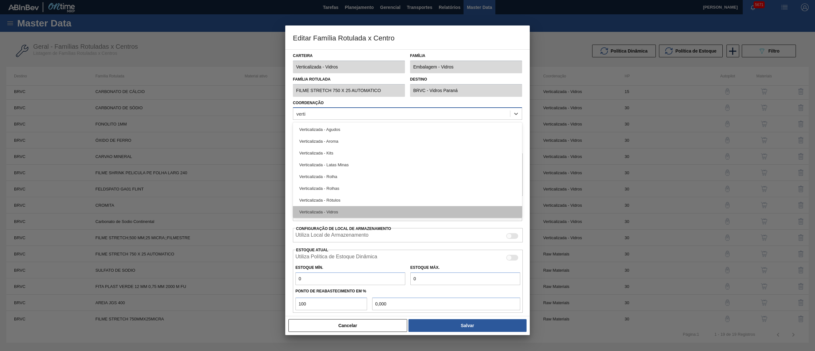
click at [322, 212] on div "Verticalizada - Vidros" at bounding box center [407, 212] width 229 height 12
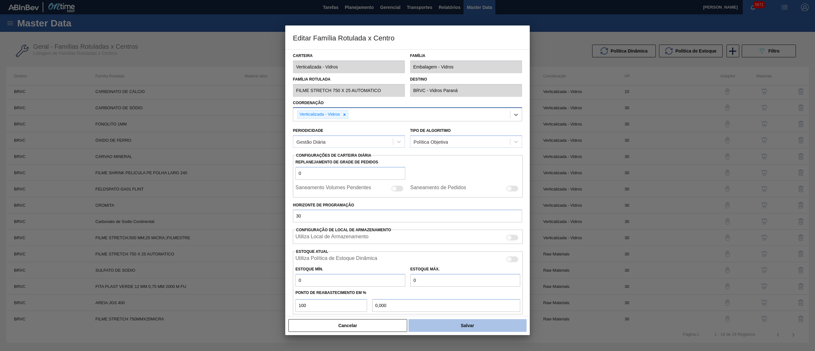
click at [464, 327] on button "Salvar" at bounding box center [468, 325] width 118 height 13
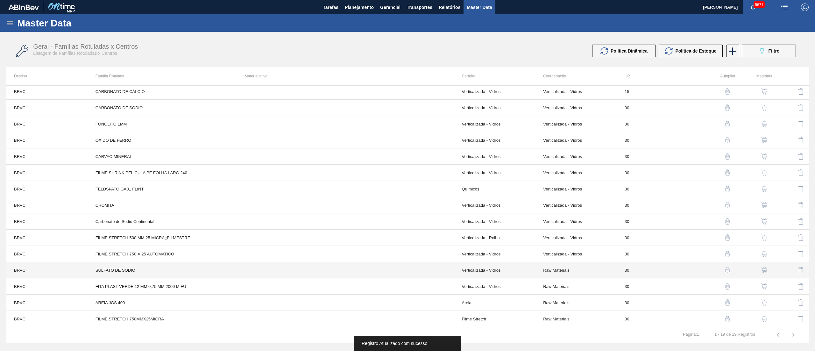
click at [558, 270] on td "Raw Materials" at bounding box center [577, 270] width 82 height 16
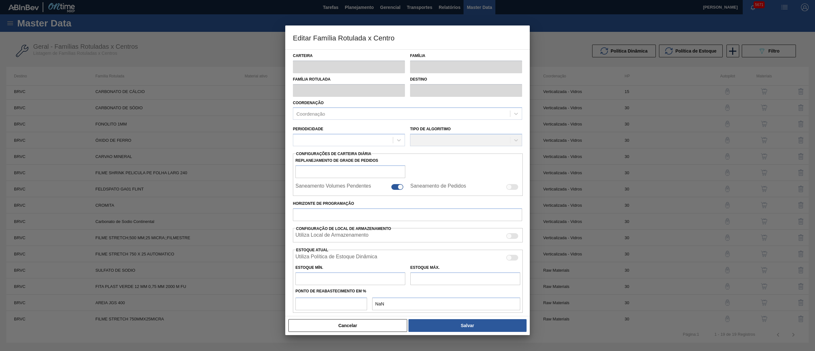
type input "Verticalizada - Vidros"
type input "Matéria-Prima-Vidros"
type input "SULFATO DE SODIO"
type input "BRVC - Vidros Paraná"
type input "0"
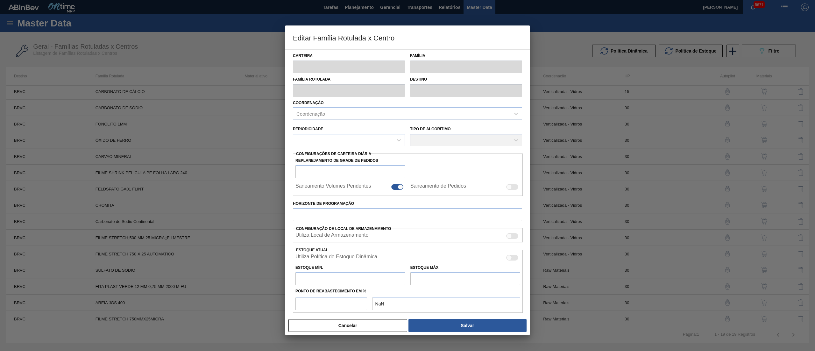
checkbox input "false"
type input "30"
type input "0"
type input "100"
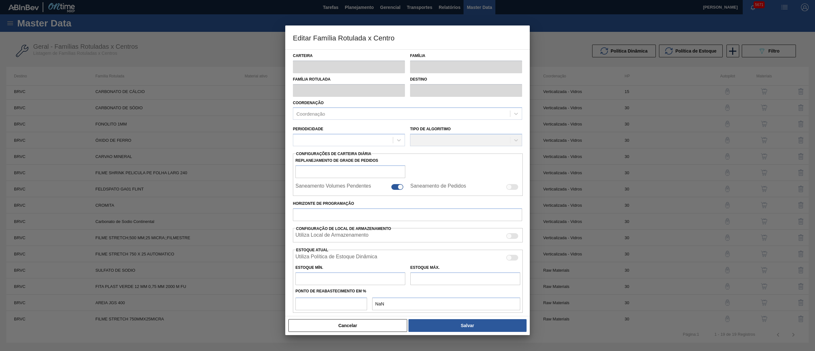
type input "0,000"
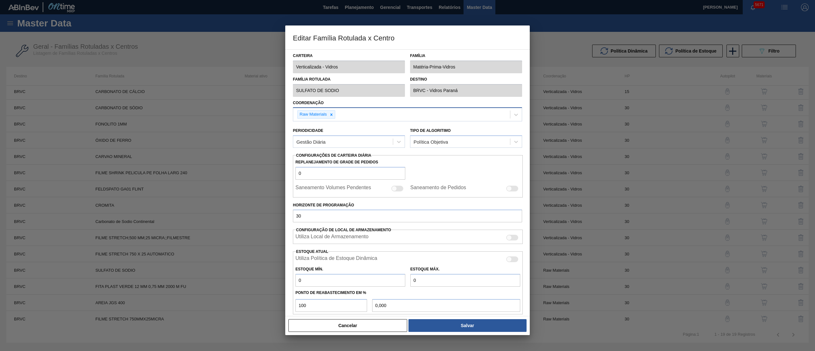
click at [335, 114] on div at bounding box center [331, 115] width 7 height 8
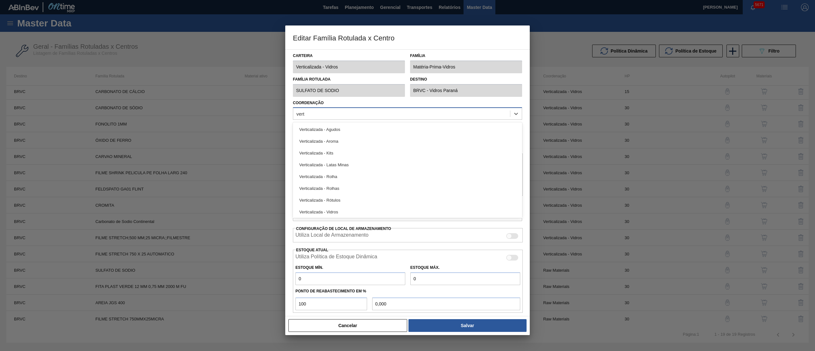
type input "verti"
click at [330, 214] on div "Verticalizada - Vidros" at bounding box center [407, 212] width 229 height 12
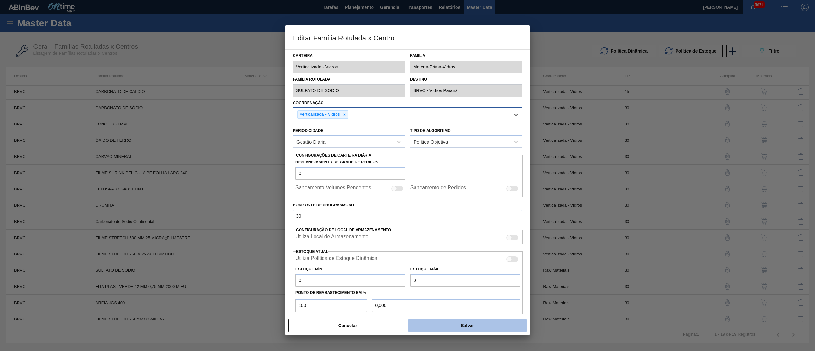
click at [437, 322] on button "Salvar" at bounding box center [468, 325] width 118 height 13
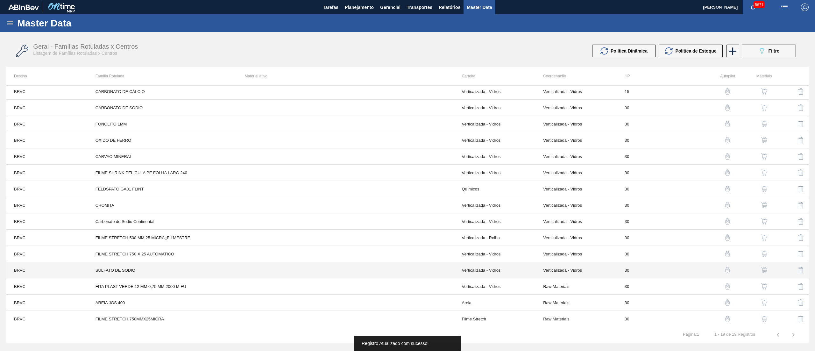
click at [556, 269] on td "Verticalizada - Vidros" at bounding box center [577, 270] width 82 height 16
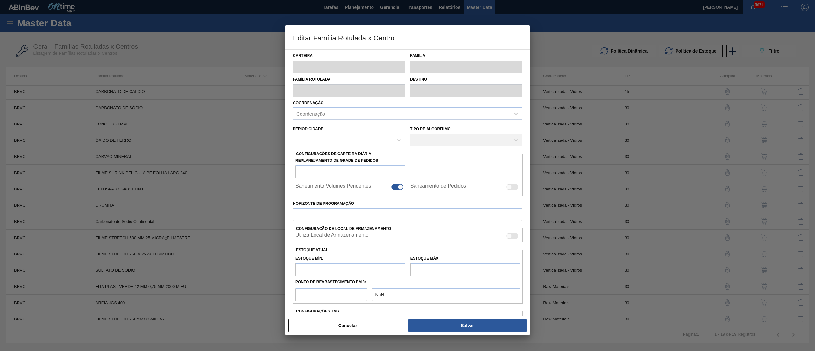
type input "Verticalizada - Vidros"
type input "Matéria-Prima-Vidros"
type input "SULFATO DE SODIO"
type input "BRVC - Vidros Paraná"
type input "0"
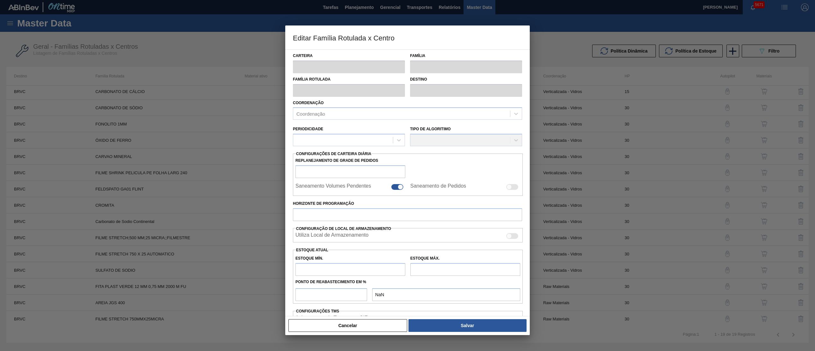
checkbox input "false"
type input "30"
type input "0"
type input "100"
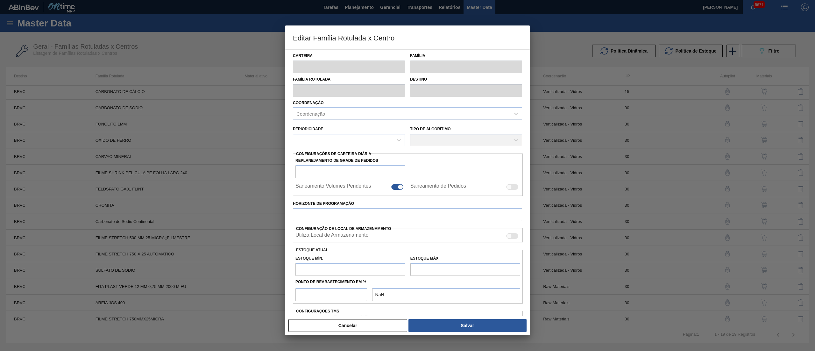
type input "0,000"
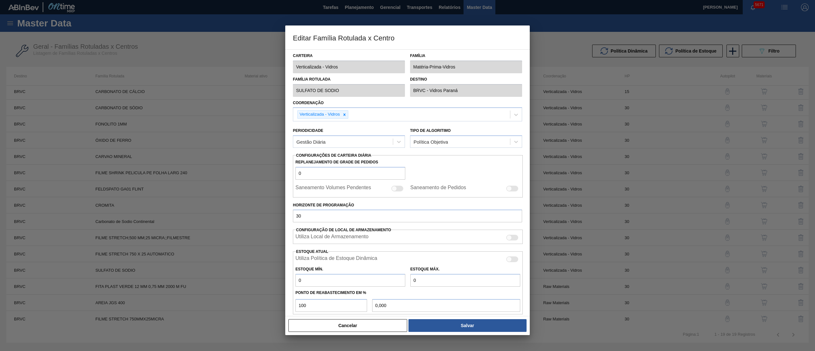
click at [556, 286] on div at bounding box center [407, 175] width 815 height 351
click at [375, 322] on button "Cancelar" at bounding box center [348, 325] width 119 height 13
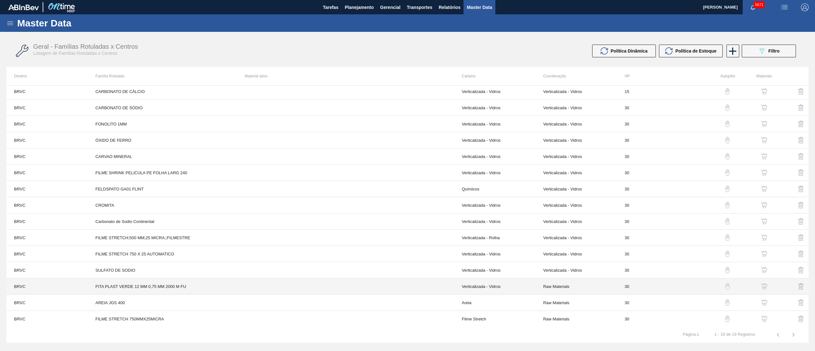
click at [560, 282] on td "Raw Materials" at bounding box center [577, 286] width 82 height 16
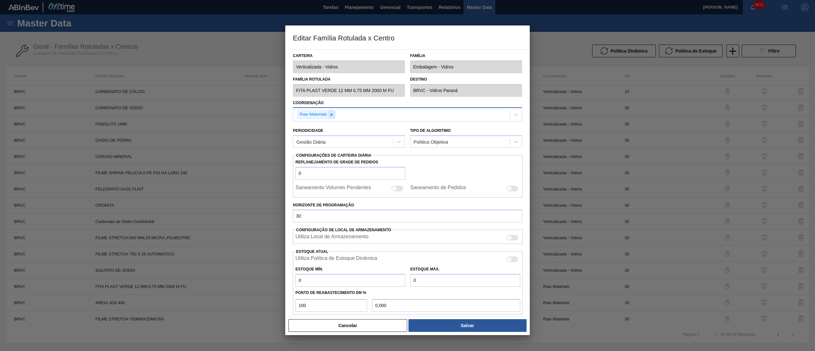
click at [333, 115] on icon at bounding box center [331, 114] width 4 height 4
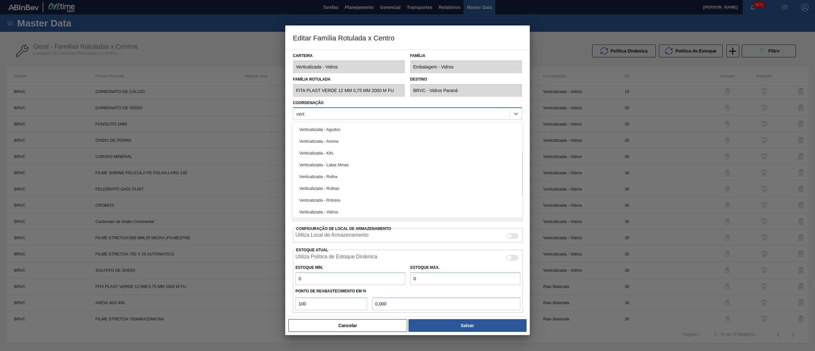
type input "verti"
click at [378, 213] on div "Verticalizada - Vidros" at bounding box center [407, 212] width 229 height 12
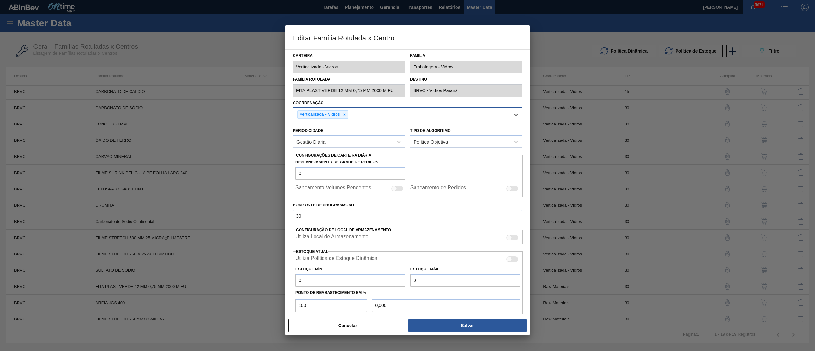
click at [479, 333] on div "Cancelar Salvar" at bounding box center [407, 325] width 245 height 19
click at [475, 322] on button "Salvar" at bounding box center [468, 325] width 118 height 13
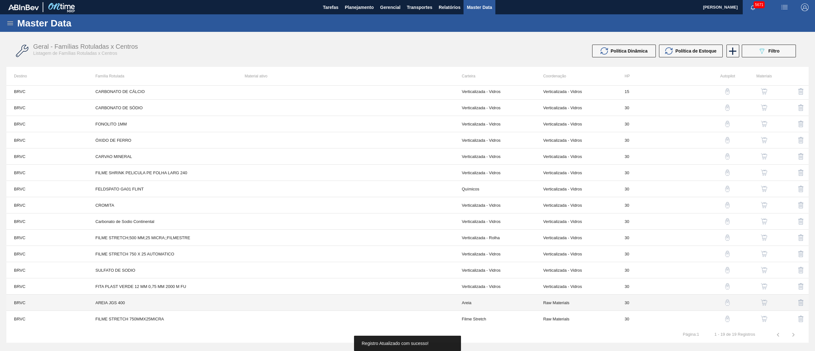
click at [570, 298] on td "Raw Materials" at bounding box center [577, 303] width 82 height 16
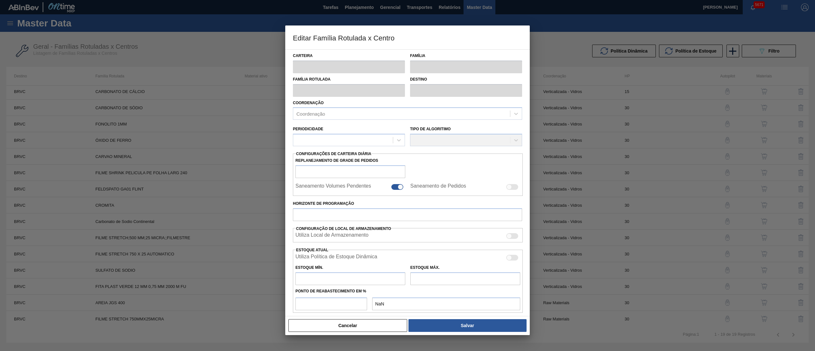
type input "Areia"
type input "AREIA JGS 400"
type input "BRVC - Vidros Paraná"
type input "0"
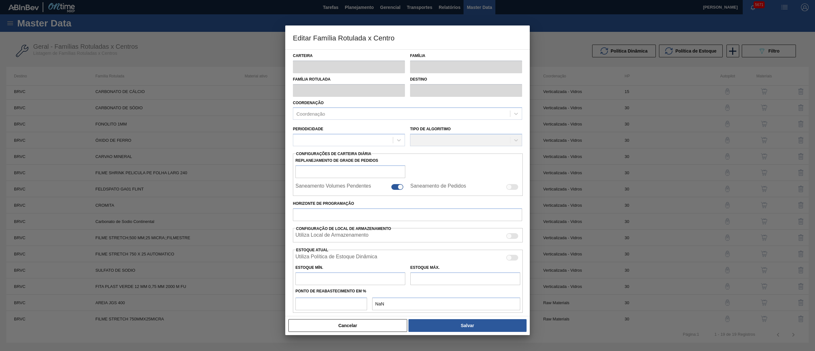
checkbox input "false"
type input "30"
type input "0"
type input "100"
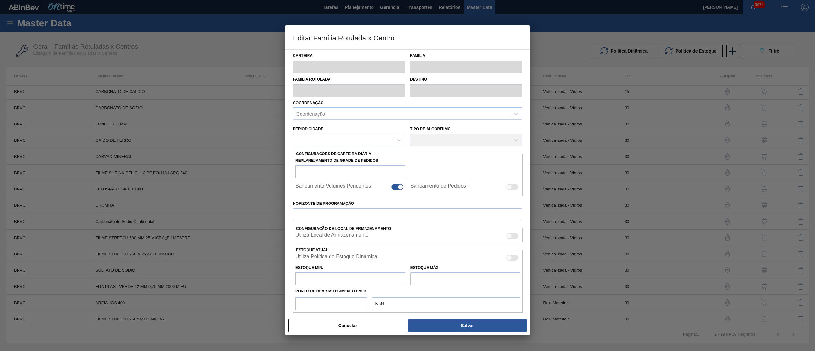
type input "0,000"
click at [329, 116] on icon at bounding box center [331, 114] width 4 height 4
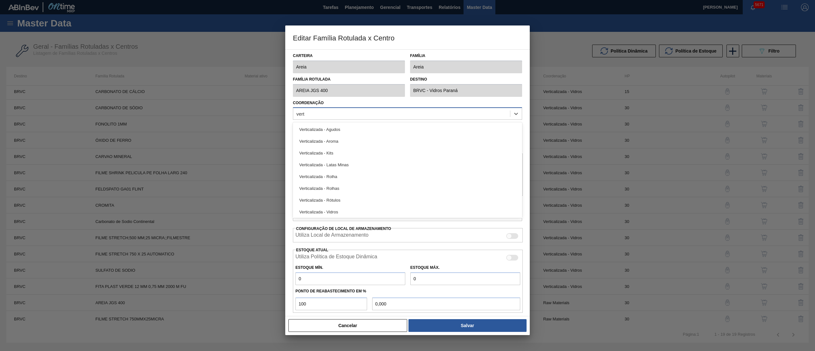
type input "verti"
click at [327, 209] on div "Verticalizada - Vidros" at bounding box center [407, 212] width 229 height 12
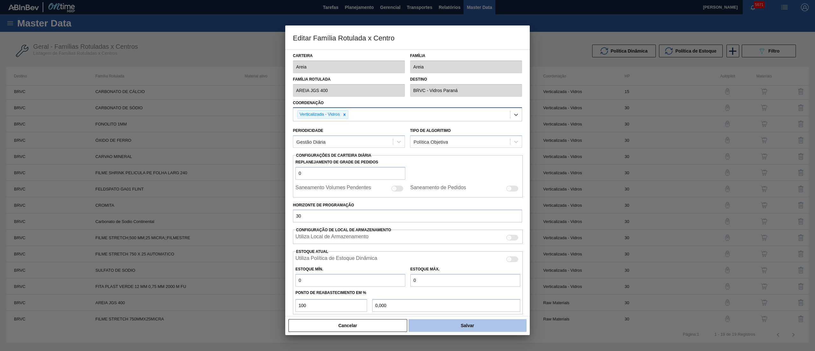
click at [425, 320] on button "Salvar" at bounding box center [468, 325] width 118 height 13
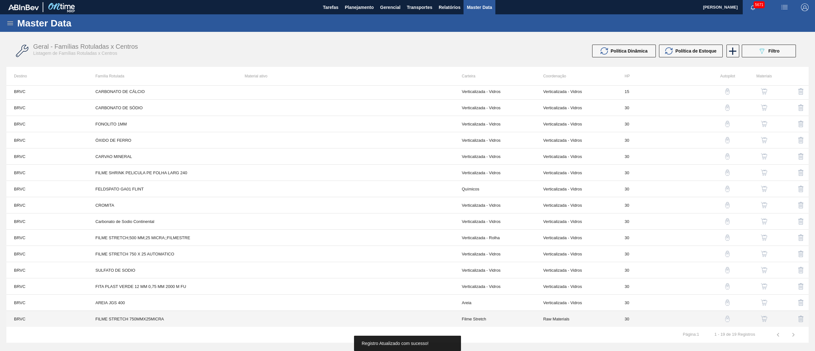
click at [550, 319] on td "Raw Materials" at bounding box center [577, 319] width 82 height 16
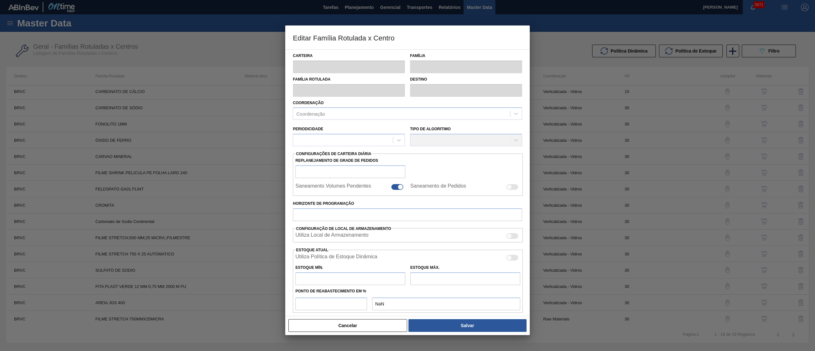
type input "Filme Stretch"
type input "FILME STRETCH 750MMX25MICRA"
type input "BRVC - Vidros Paraná"
type input "0"
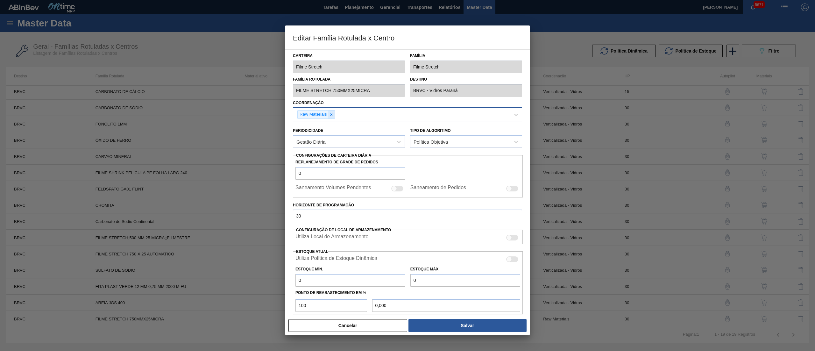
click at [329, 115] on icon at bounding box center [331, 114] width 4 height 4
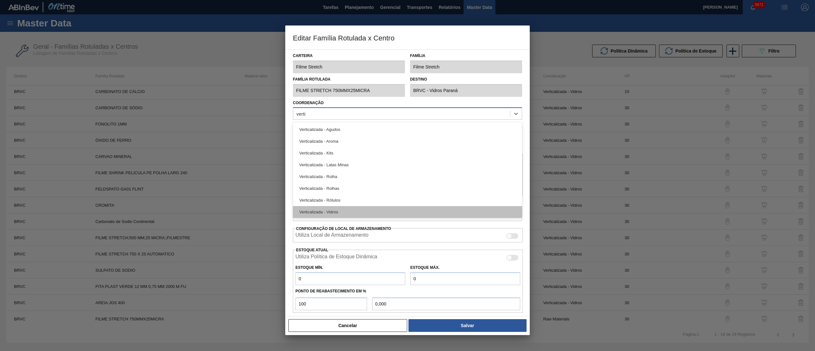
click at [326, 211] on div "Verticalizada - Vidros" at bounding box center [407, 212] width 229 height 12
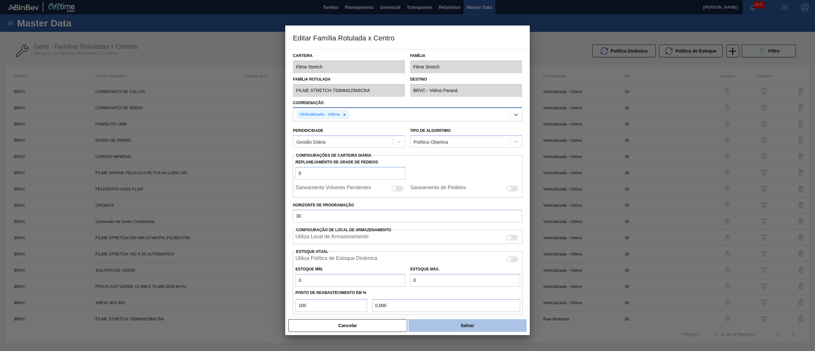
click at [445, 322] on button "Salvar" at bounding box center [468, 325] width 118 height 13
